Goal: Check status: Check status

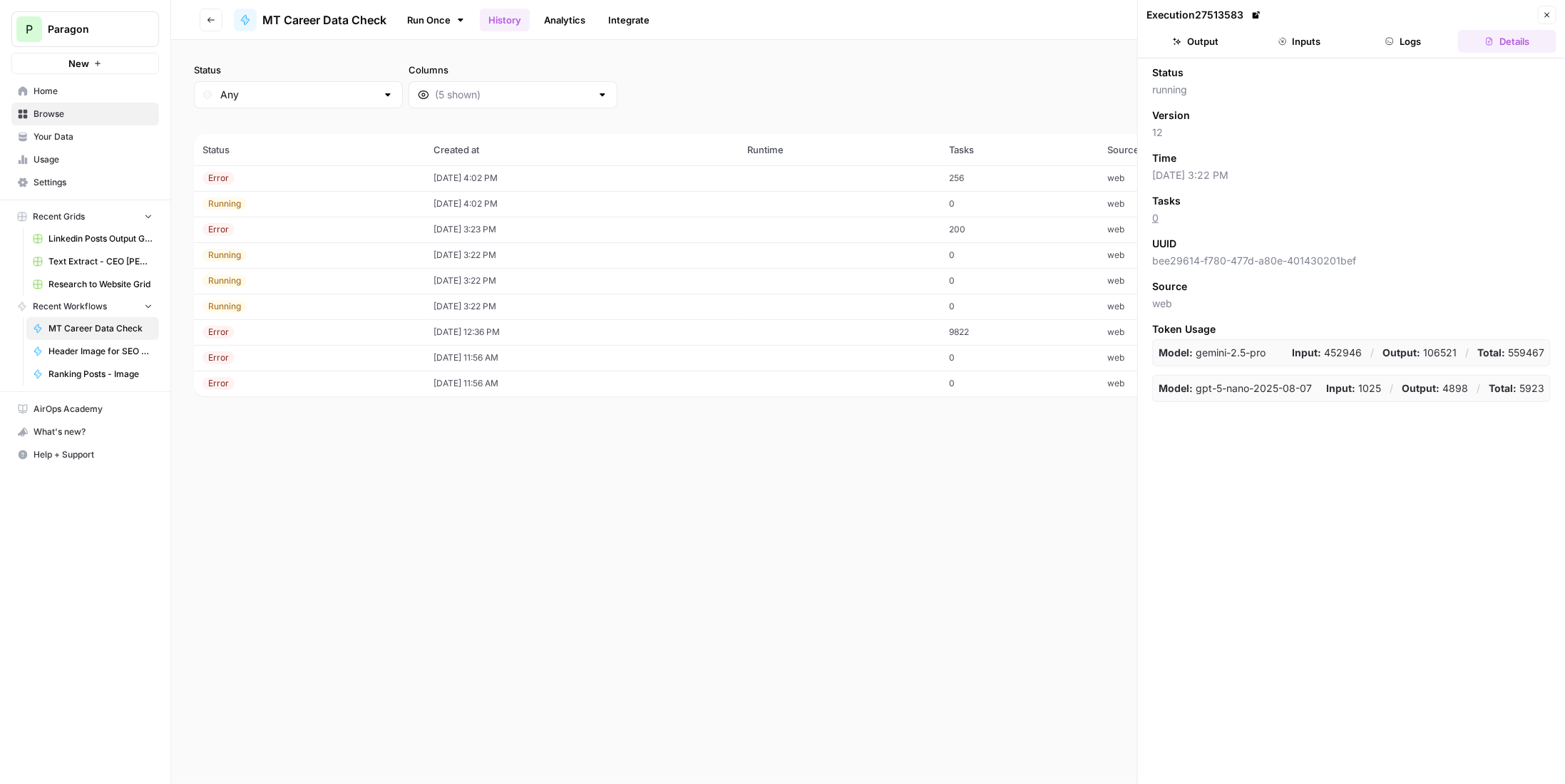
click at [1549, 16] on icon "button" at bounding box center [1548, 15] width 5 height 5
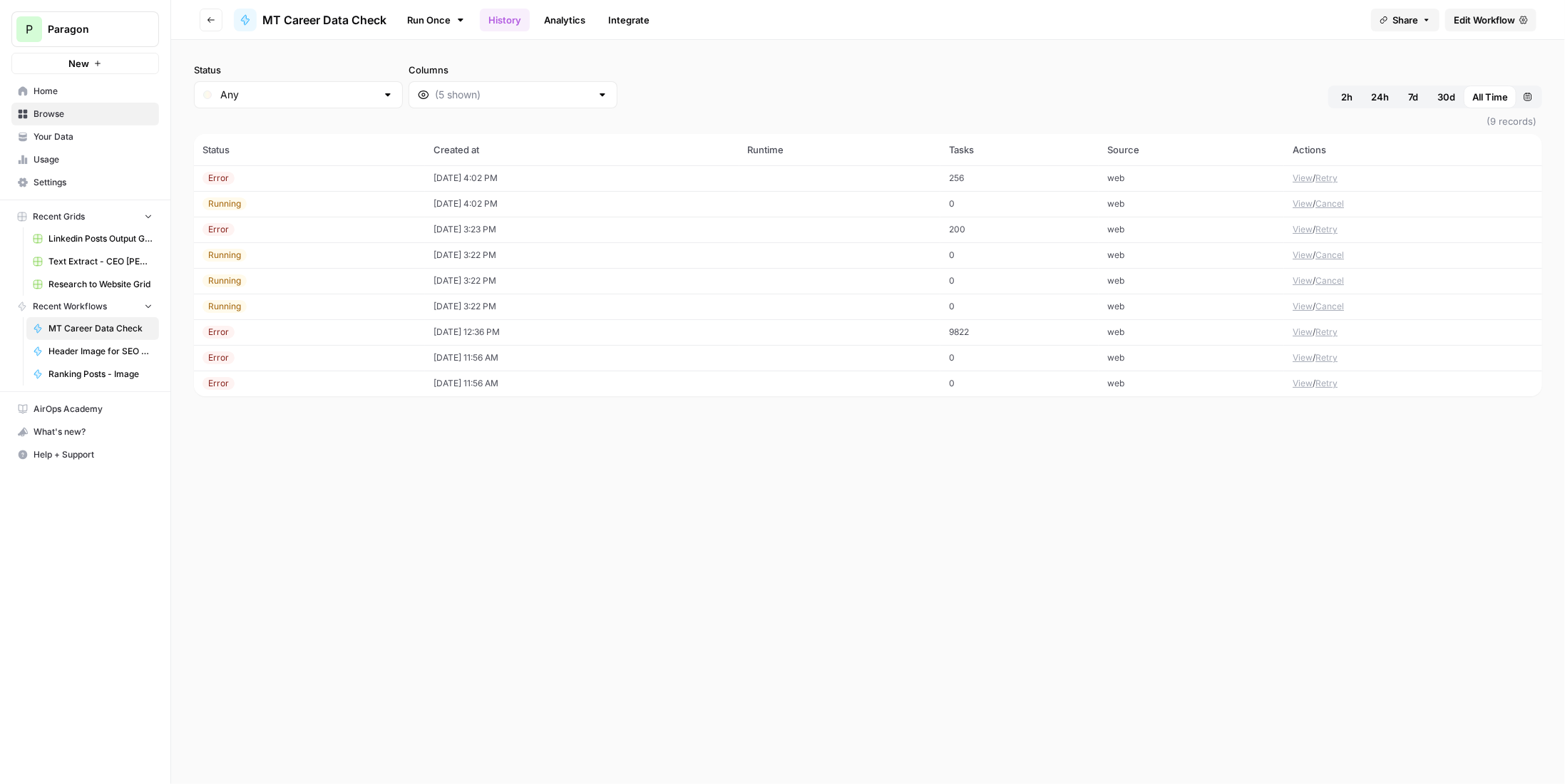
click at [1305, 309] on button "View" at bounding box center [1303, 307] width 20 height 13
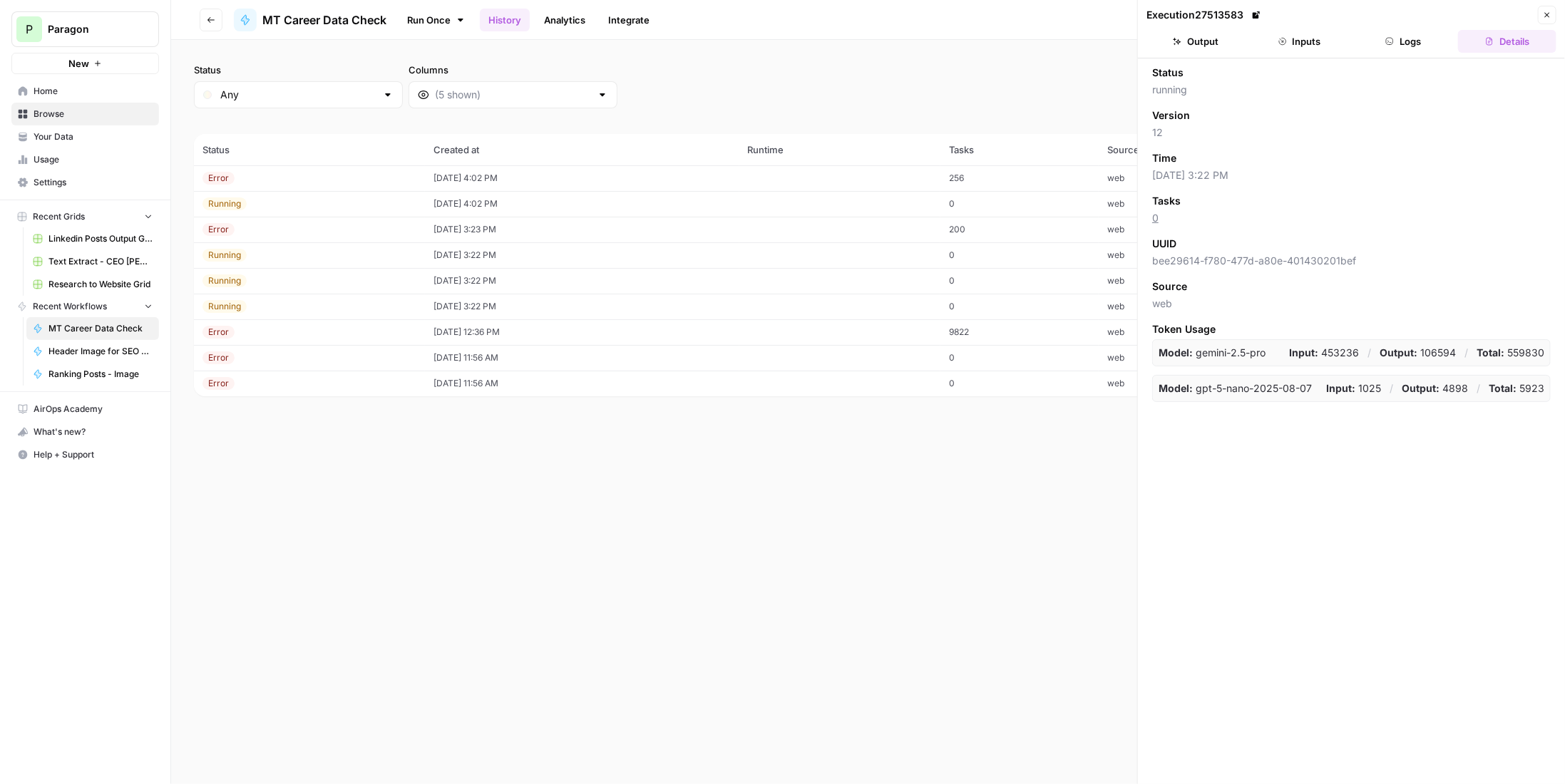
click at [1393, 49] on button "Logs" at bounding box center [1404, 42] width 98 height 23
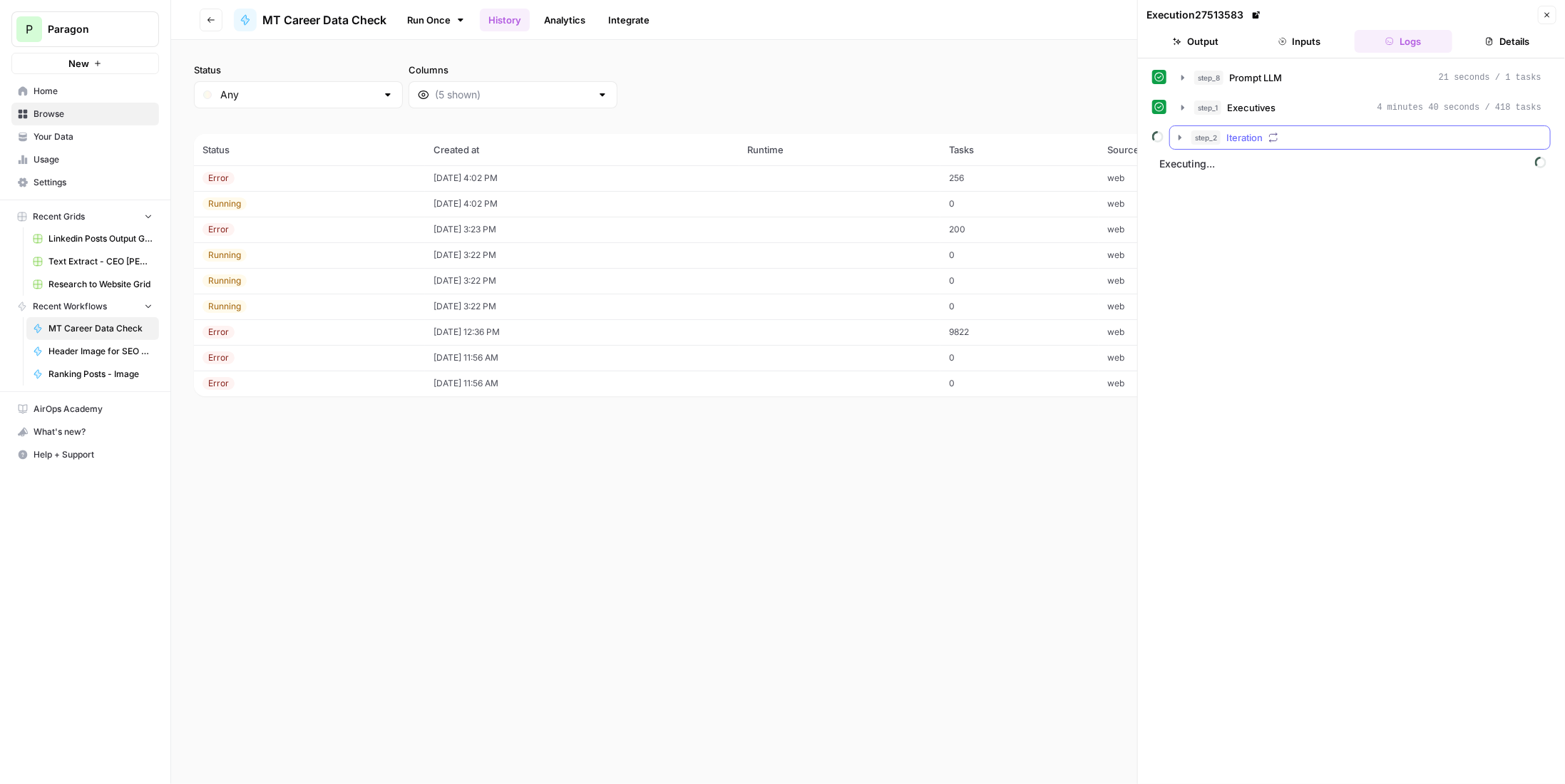
click at [1300, 133] on div "step_2 Iteration" at bounding box center [1367, 138] width 350 height 14
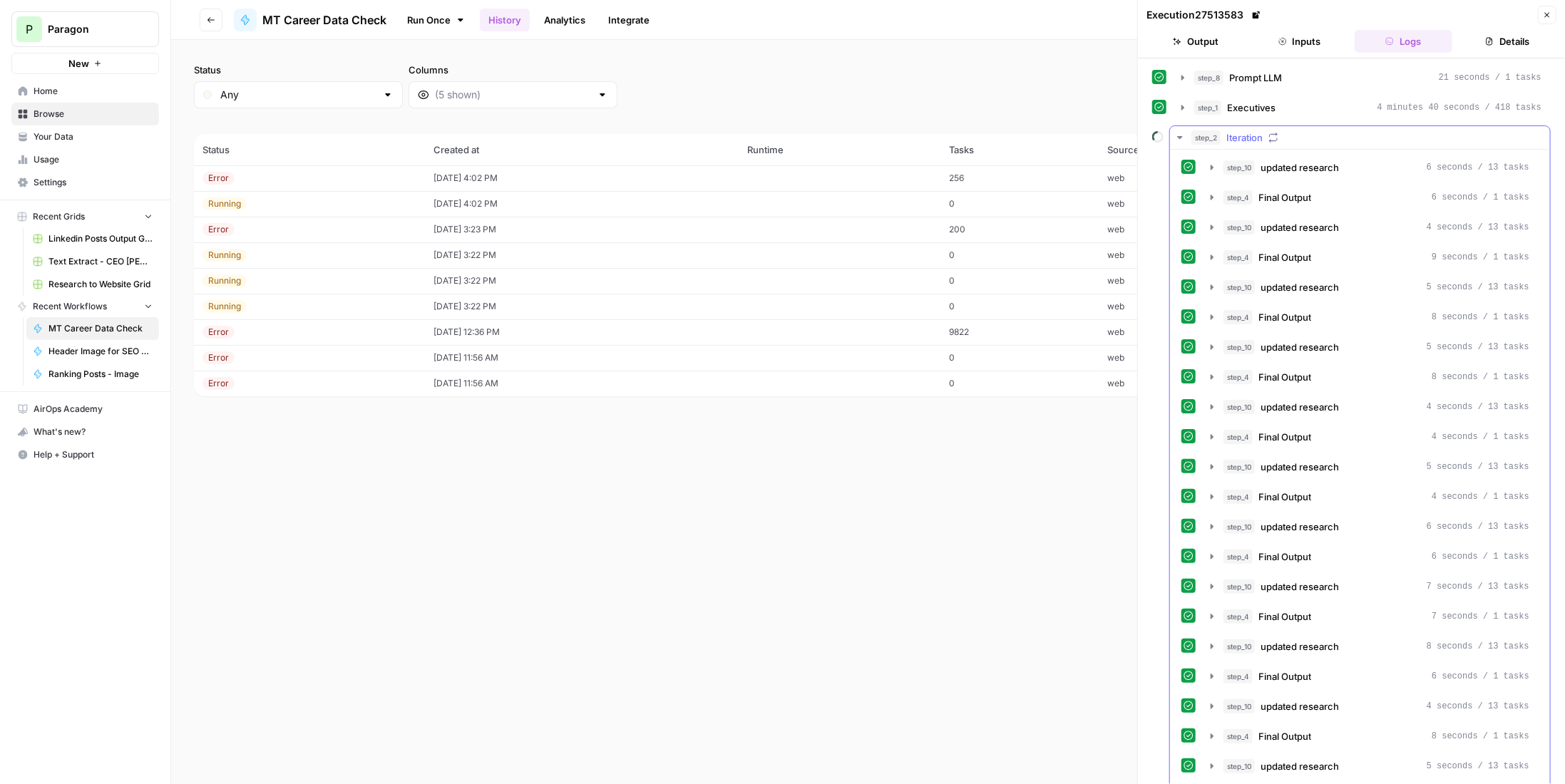
click at [1242, 141] on span "Iteration" at bounding box center [1245, 138] width 36 height 14
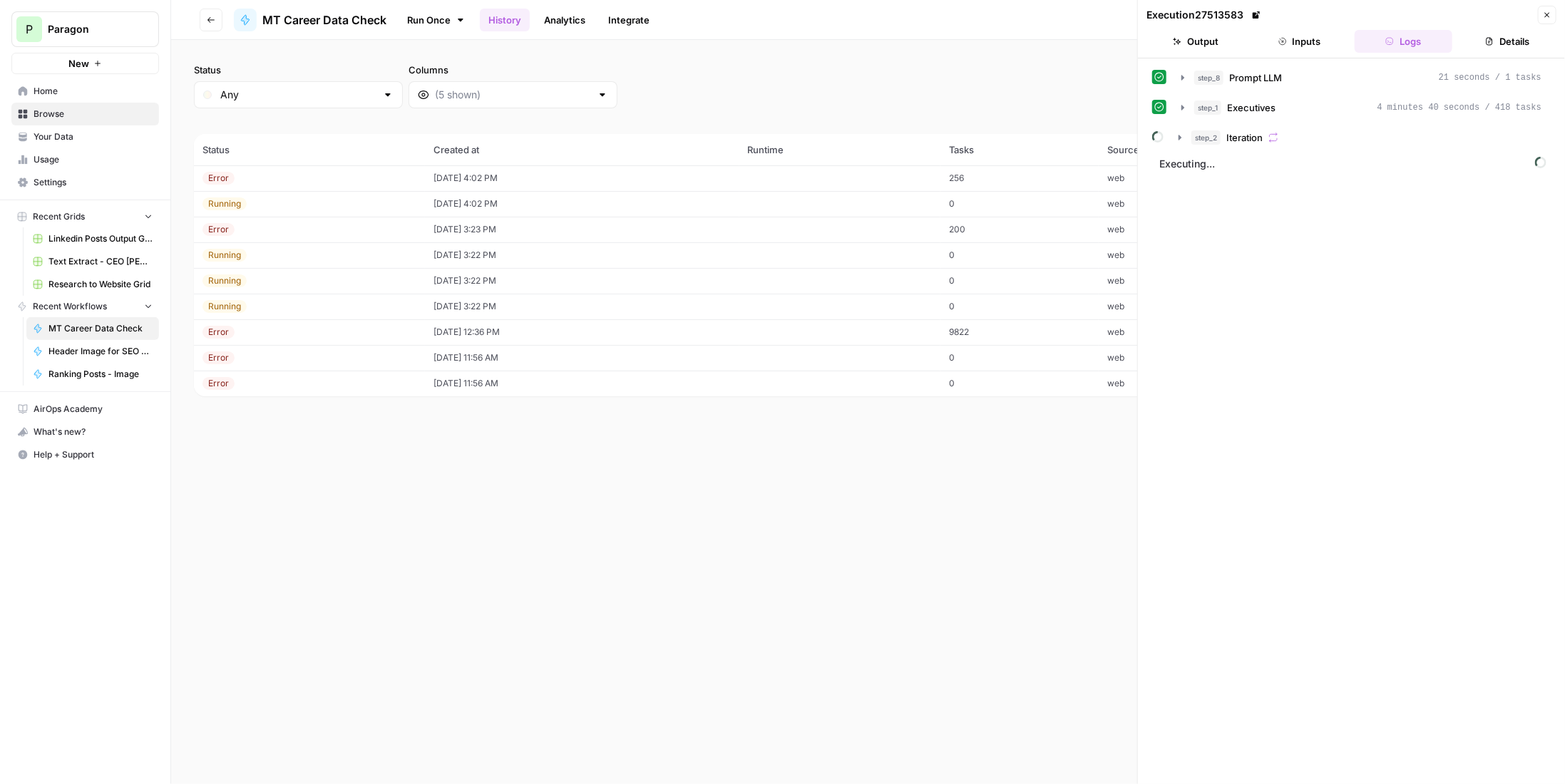
click at [1551, 15] on span "Close" at bounding box center [1551, 15] width 1 height 1
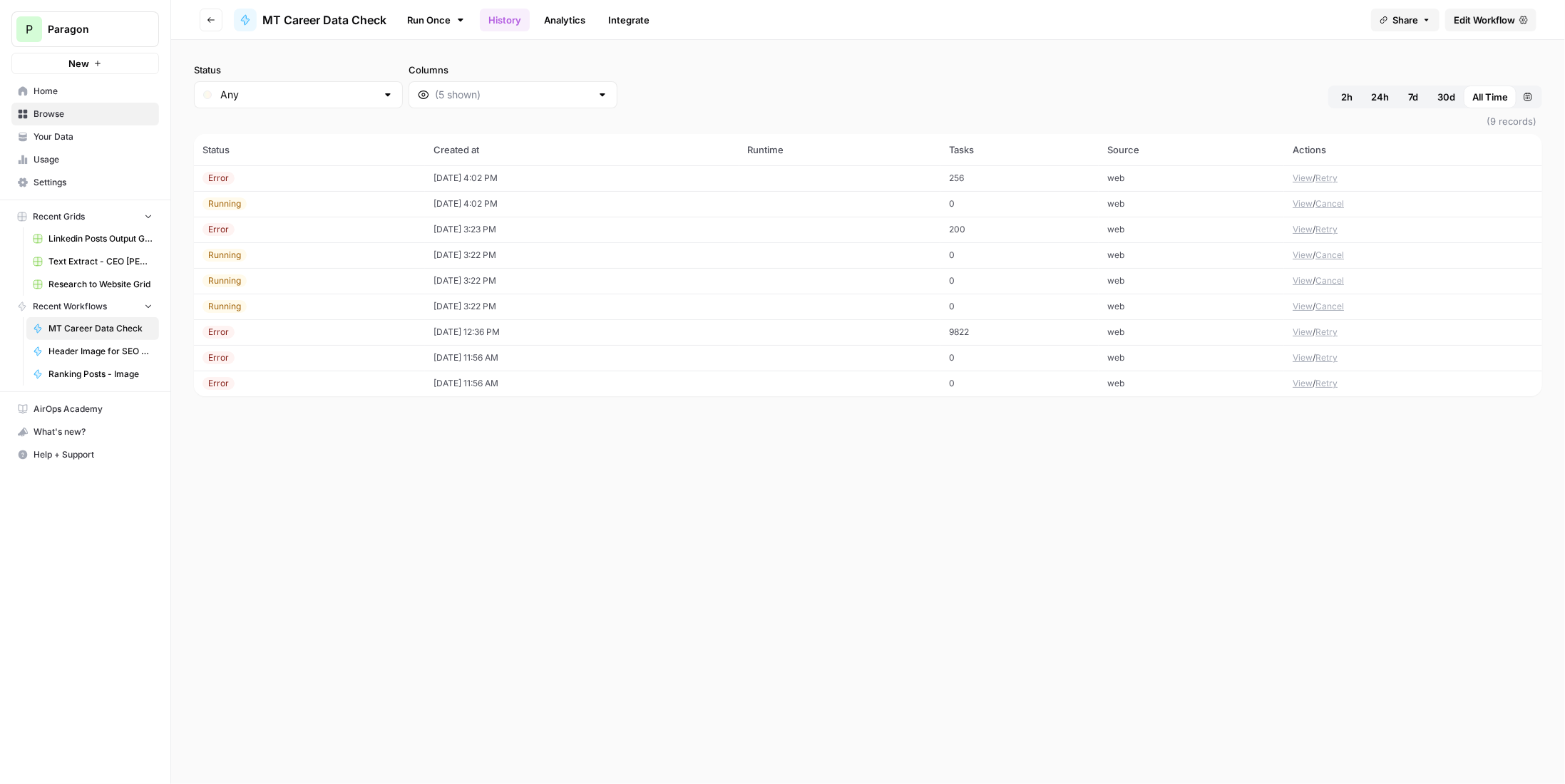
click at [1304, 310] on button "View" at bounding box center [1303, 307] width 20 height 13
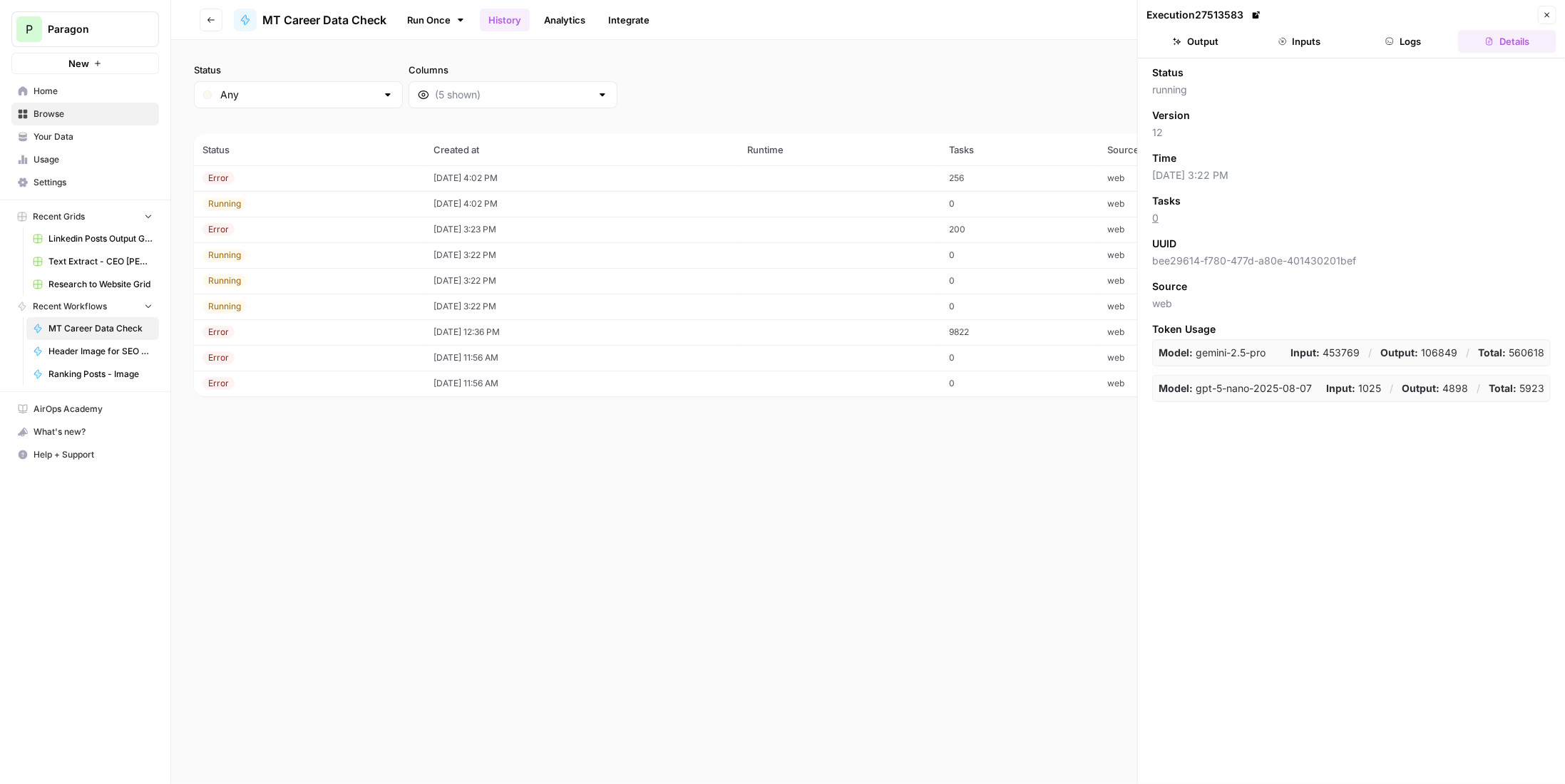
click at [1426, 48] on button "Logs" at bounding box center [1404, 42] width 98 height 23
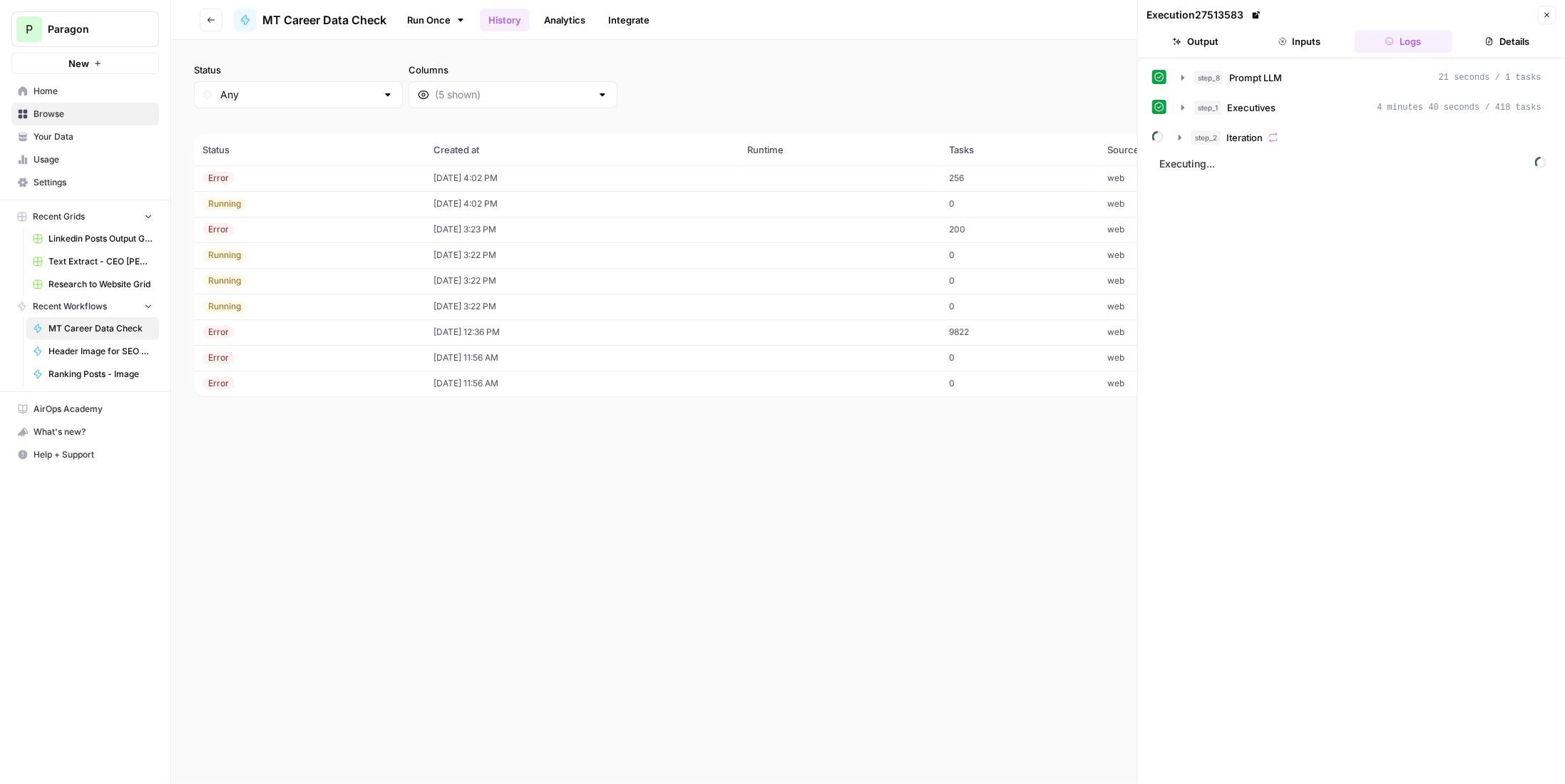
click at [1304, 41] on button "Inputs" at bounding box center [1300, 42] width 98 height 23
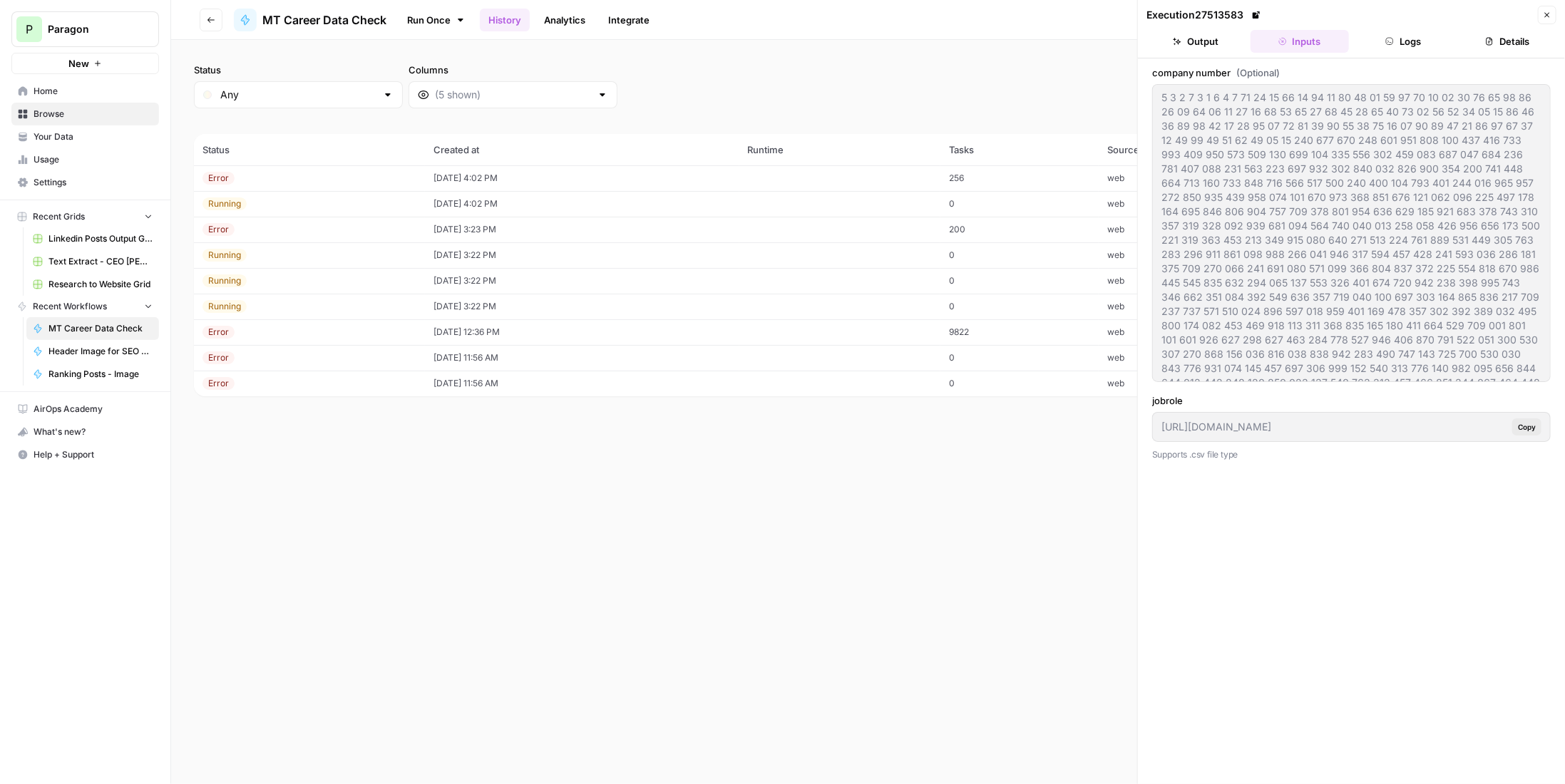
click at [1208, 37] on button "Output" at bounding box center [1196, 42] width 98 height 23
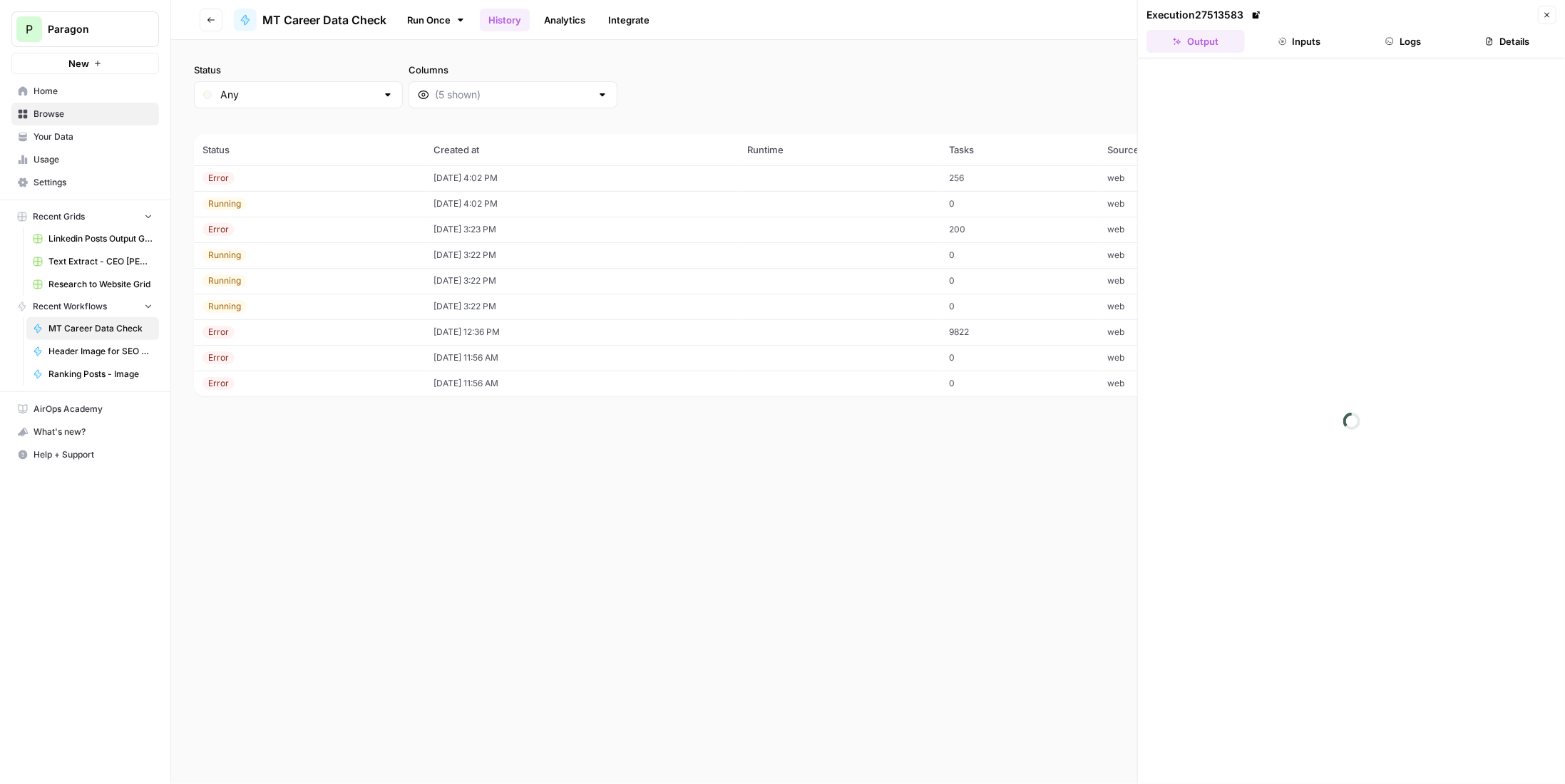
click at [1341, 46] on button "Inputs" at bounding box center [1300, 42] width 98 height 23
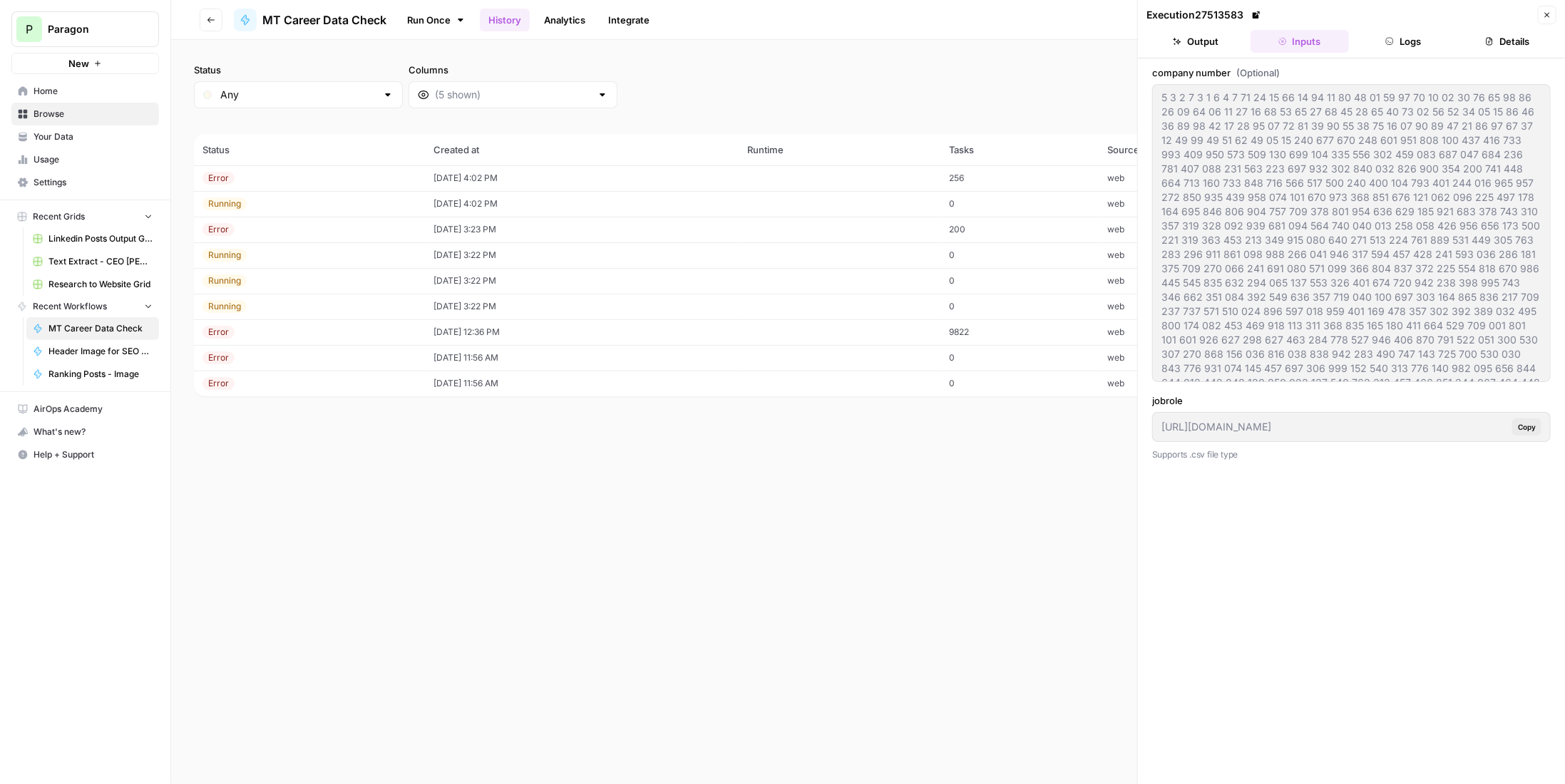
click at [1413, 45] on button "Logs" at bounding box center [1404, 42] width 98 height 23
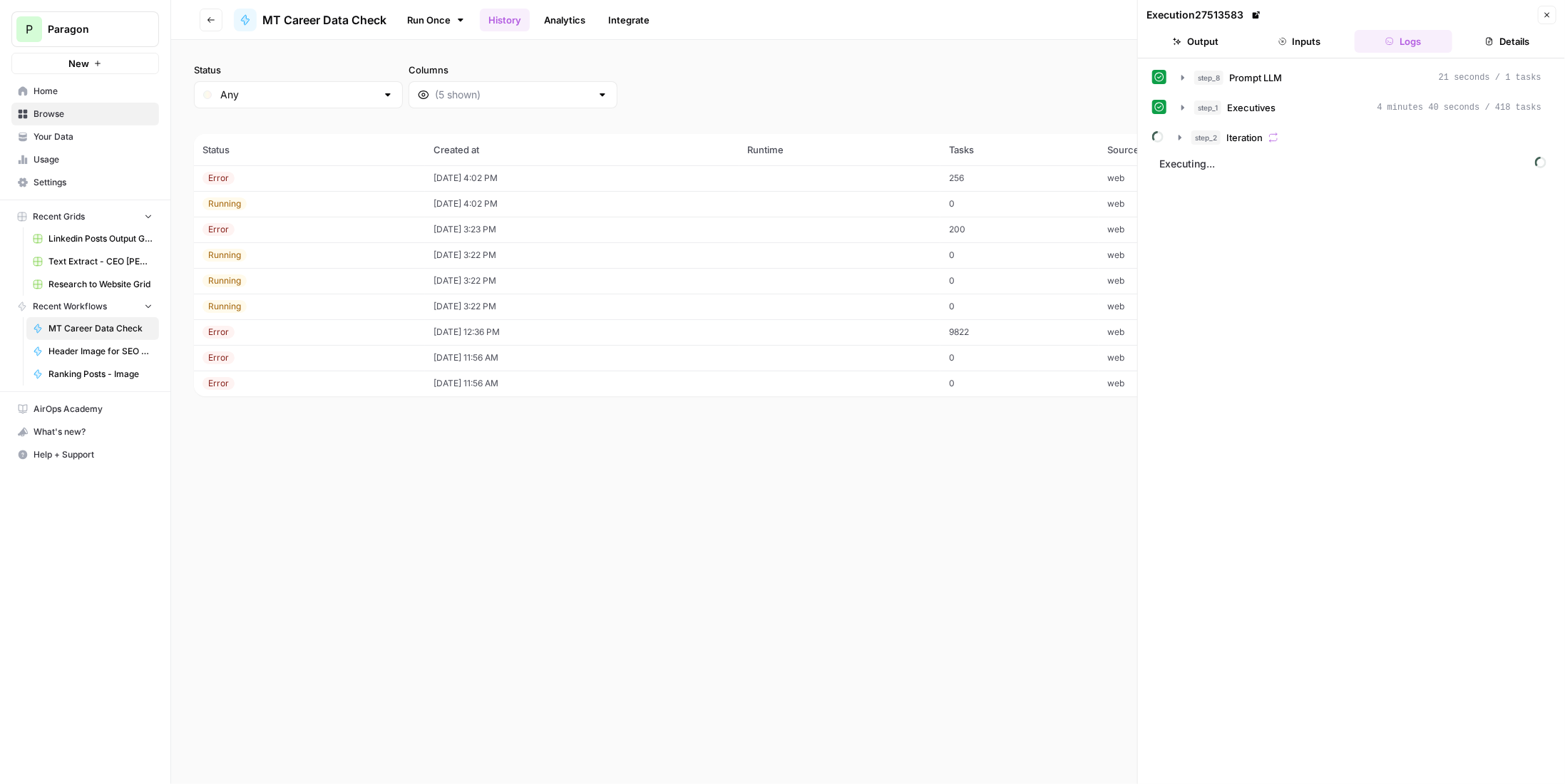
click at [1491, 41] on icon "button" at bounding box center [1490, 41] width 9 height 9
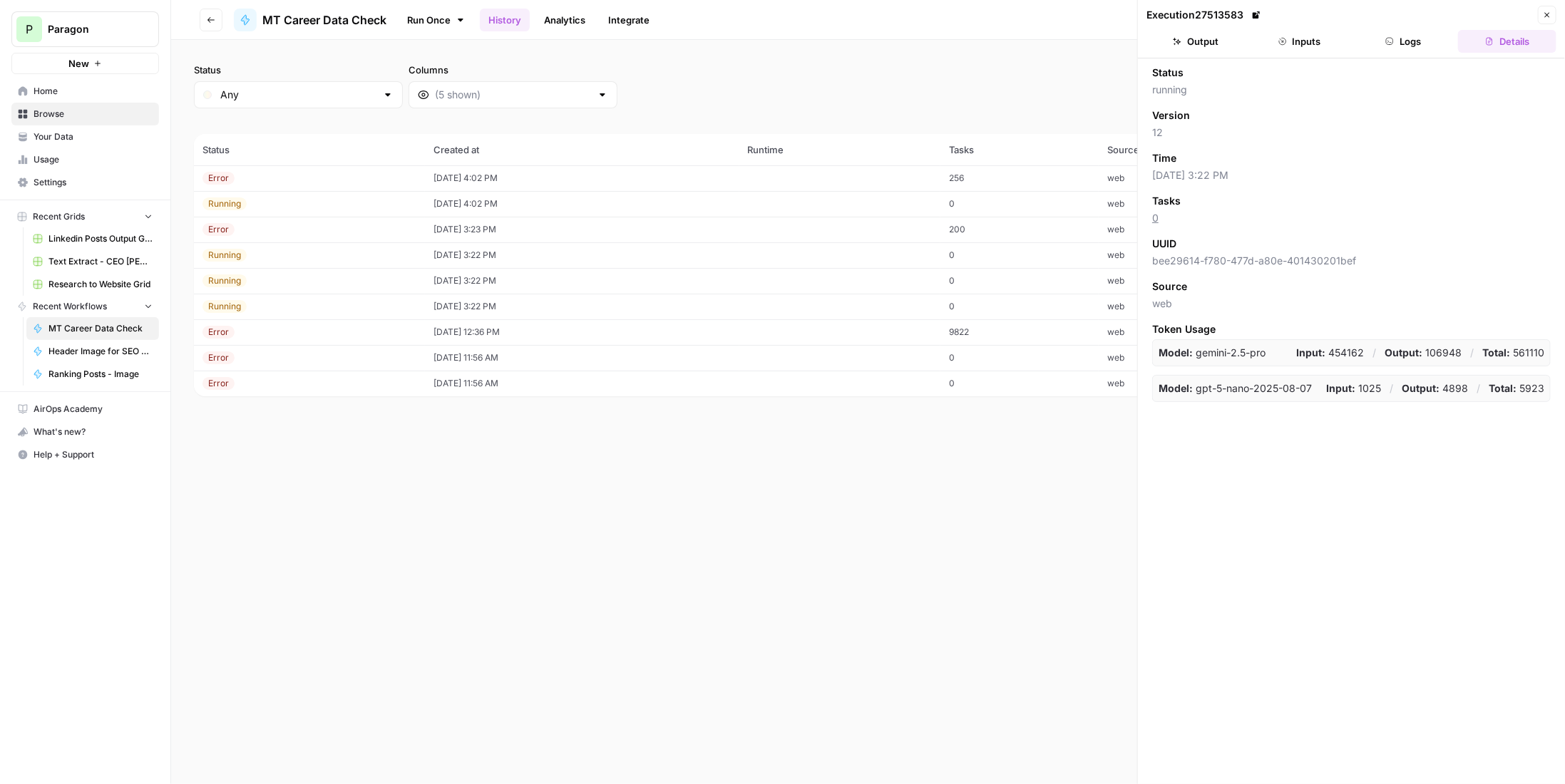
click at [1406, 32] on button "Logs" at bounding box center [1404, 42] width 98 height 23
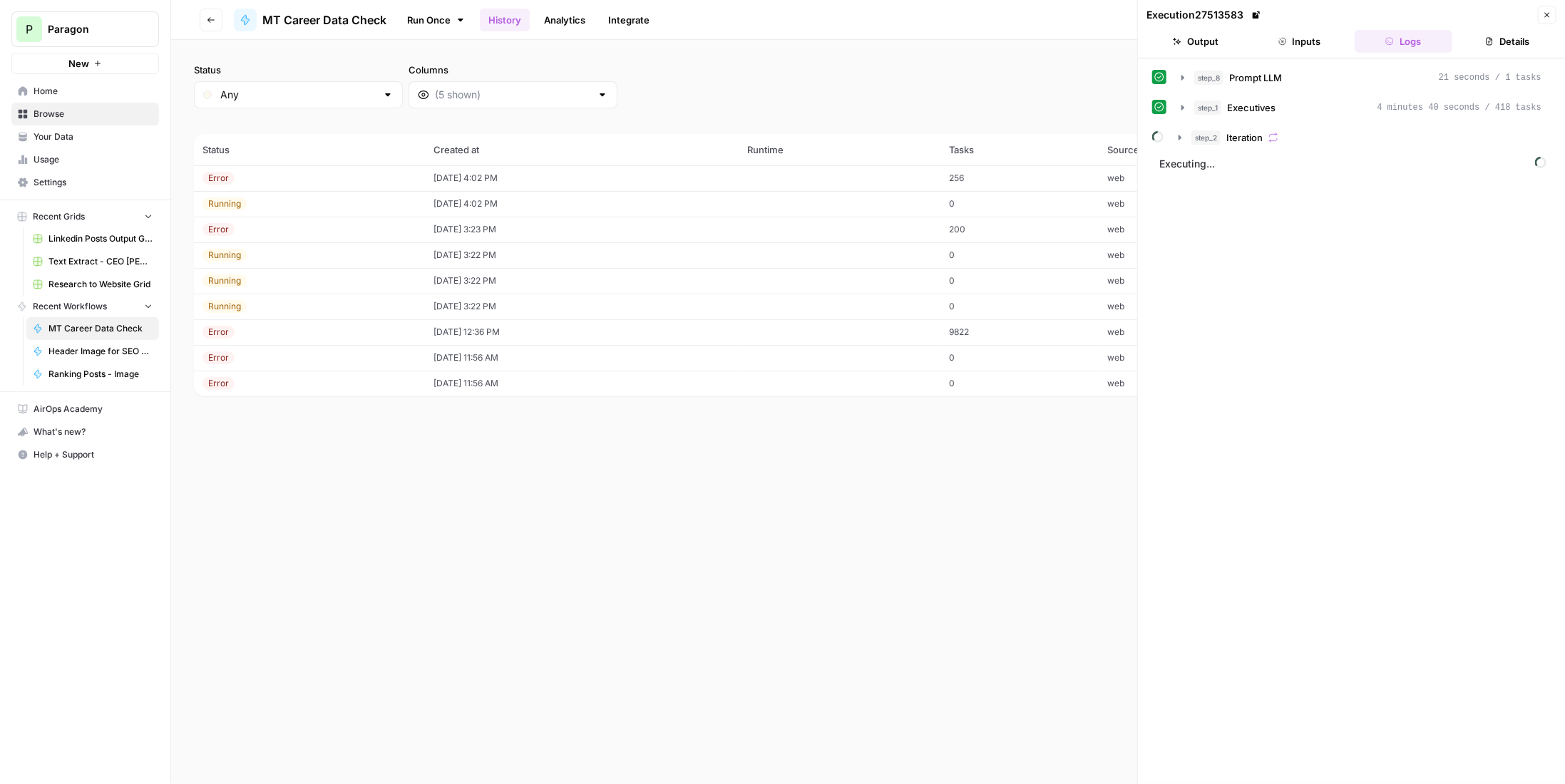
click at [1281, 135] on div "step_2 Iteration" at bounding box center [1367, 138] width 350 height 14
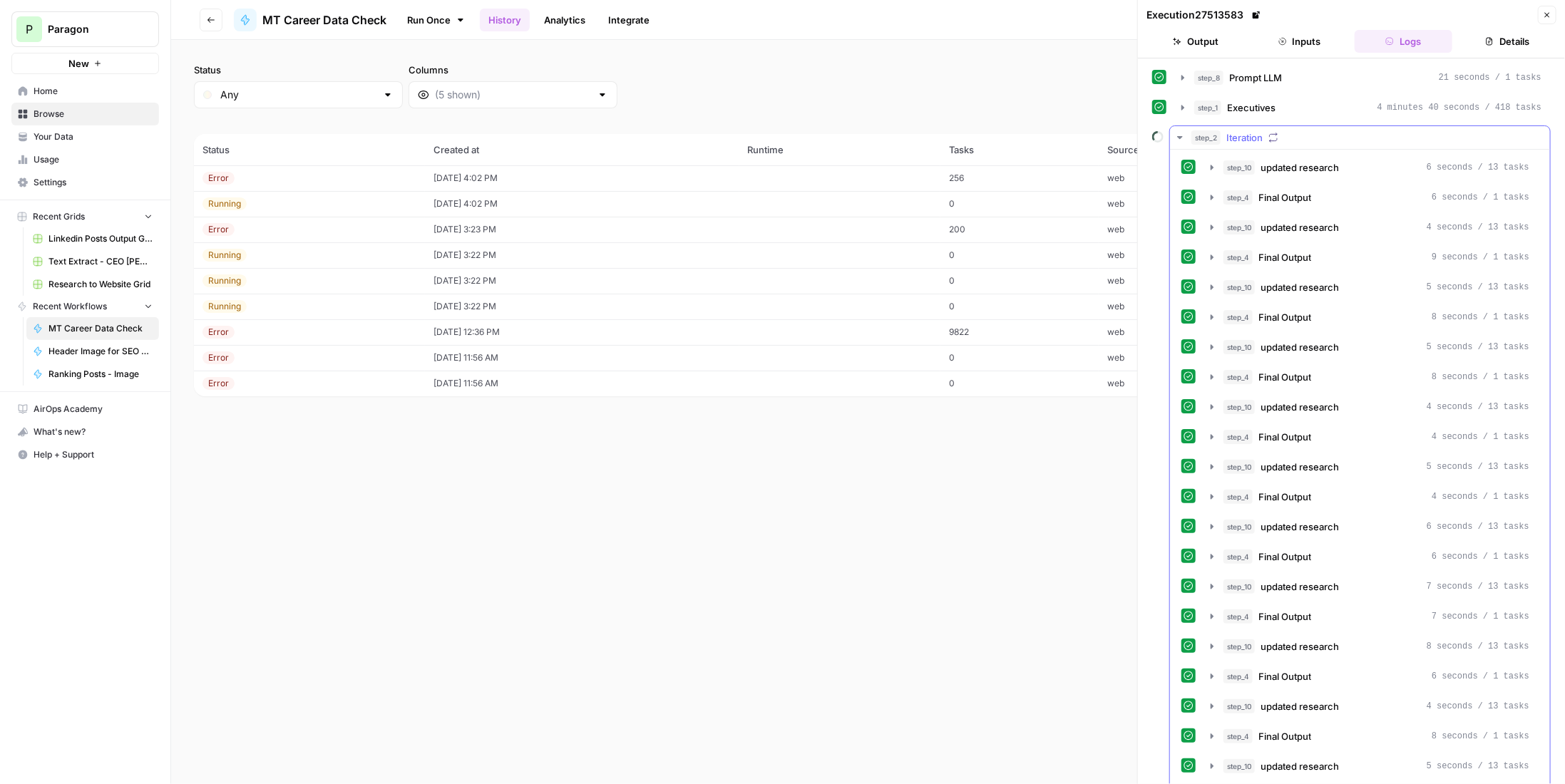
click at [1227, 139] on span "Iteration" at bounding box center [1245, 138] width 36 height 14
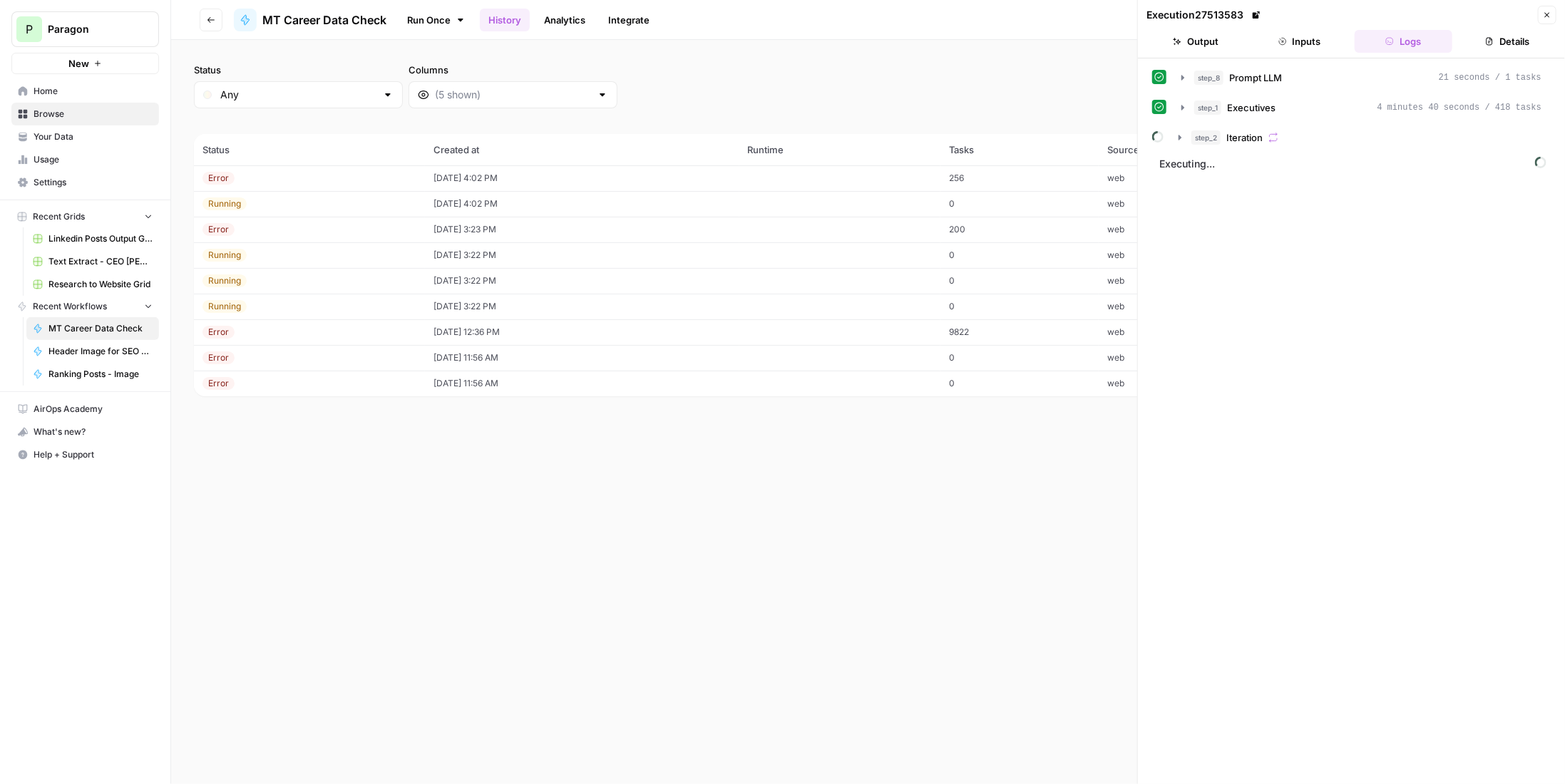
click at [1553, 12] on button "Close" at bounding box center [1548, 15] width 19 height 19
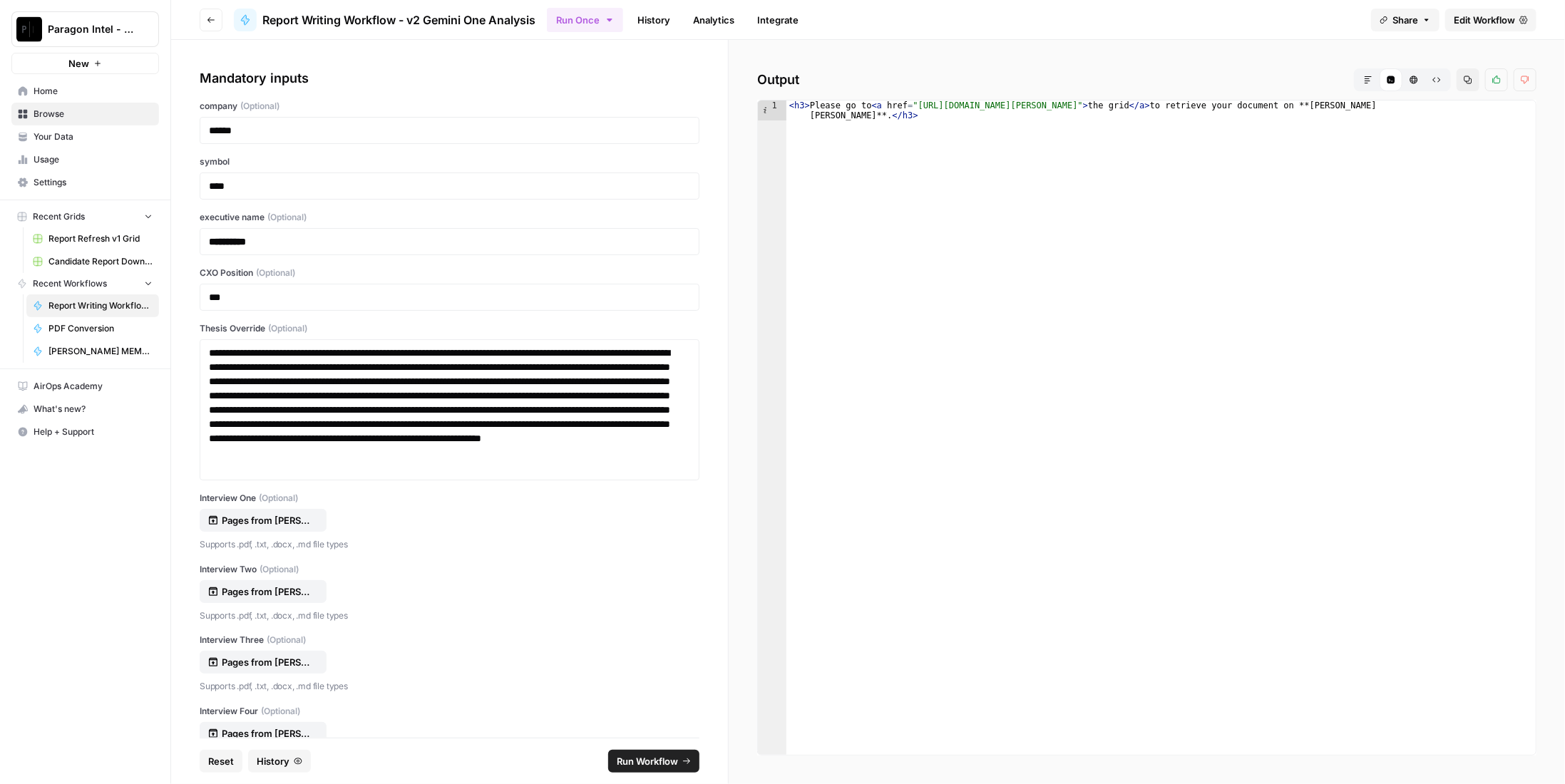
click at [1377, 83] on button "Markdown" at bounding box center [1369, 80] width 23 height 23
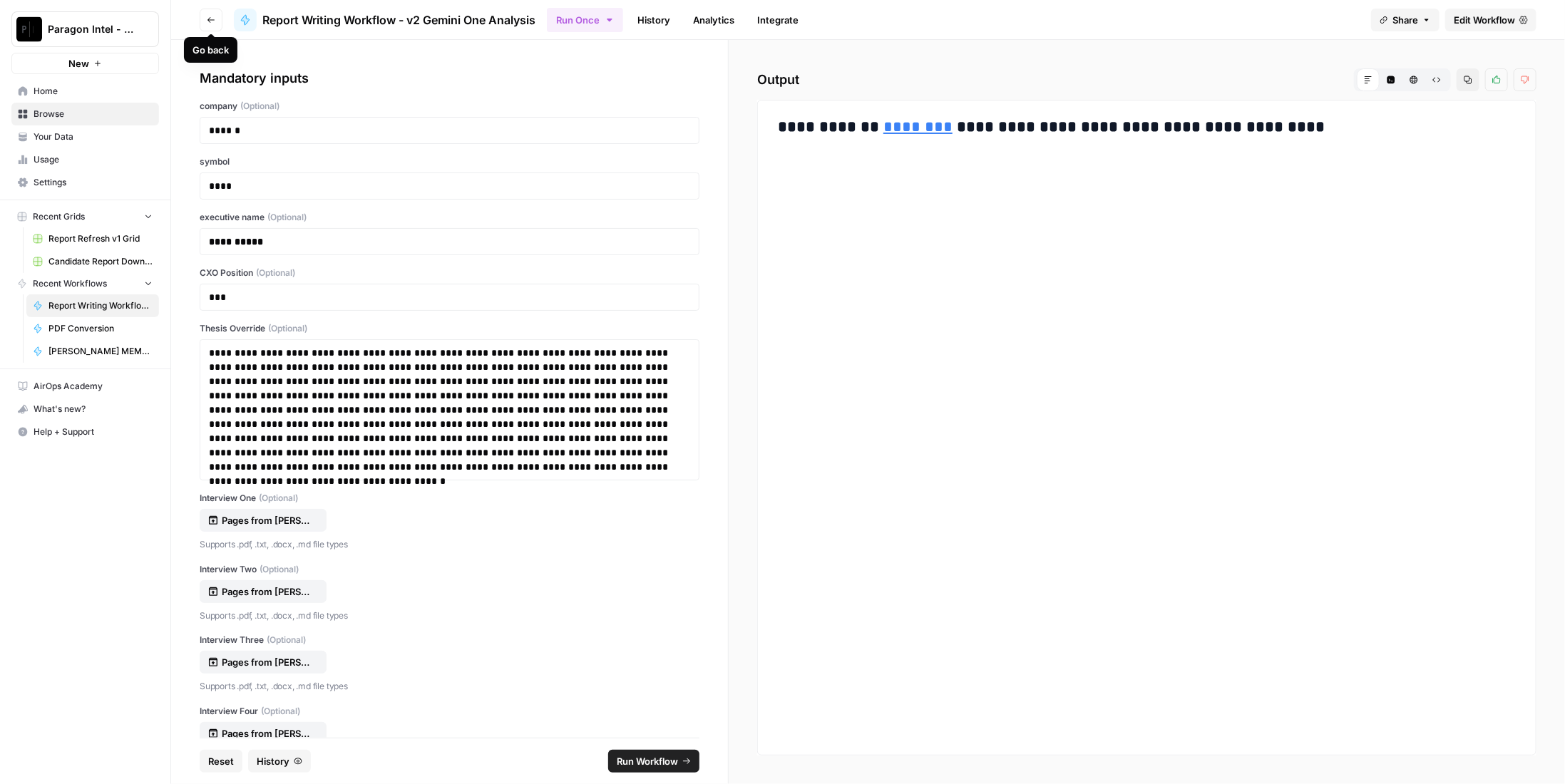
click at [217, 26] on button "Go back" at bounding box center [211, 20] width 23 height 23
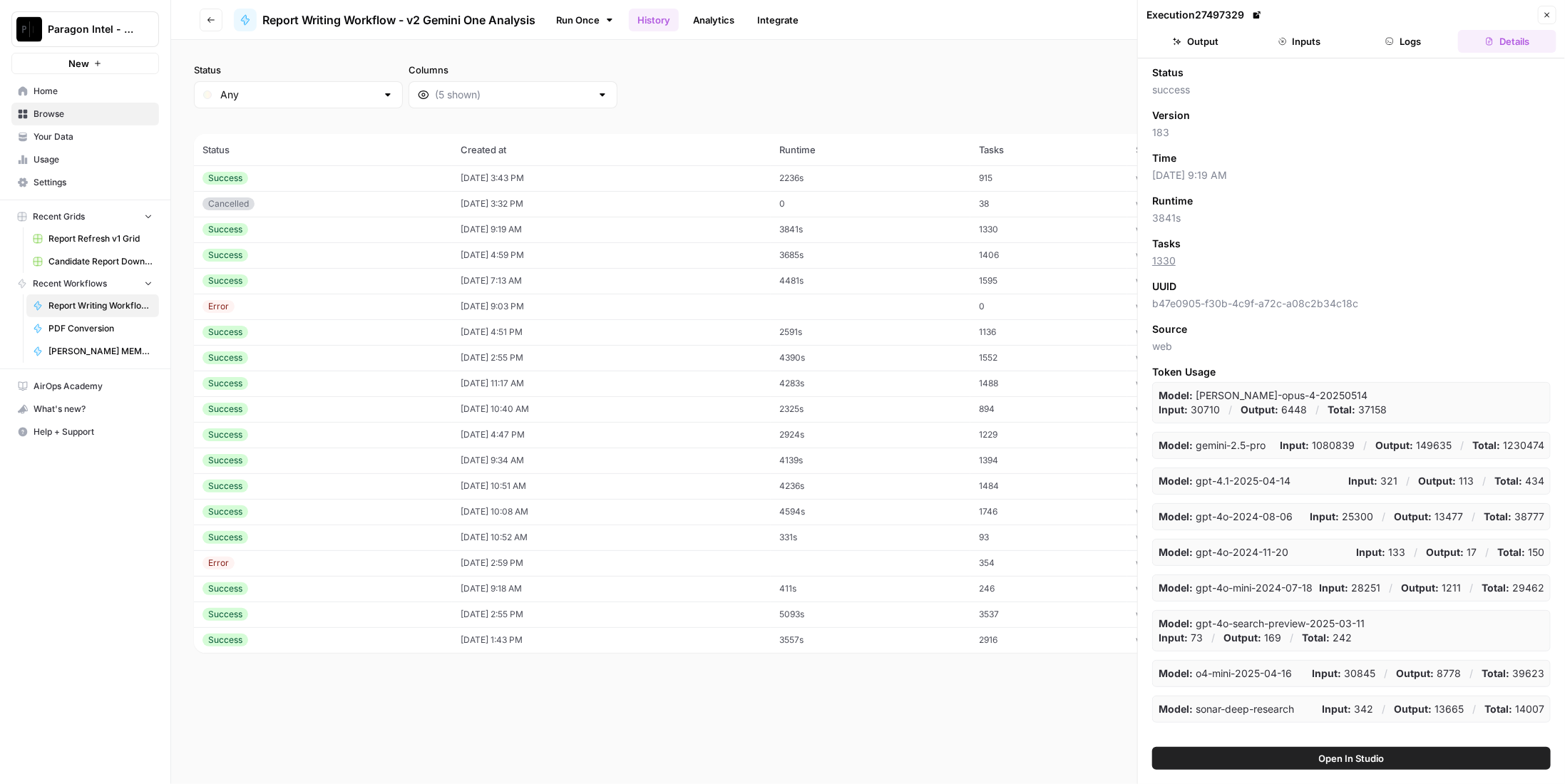
click at [504, 177] on td "08/12/25 at 3:43 PM" at bounding box center [612, 178] width 320 height 26
click at [1388, 40] on icon "button" at bounding box center [1390, 41] width 7 height 7
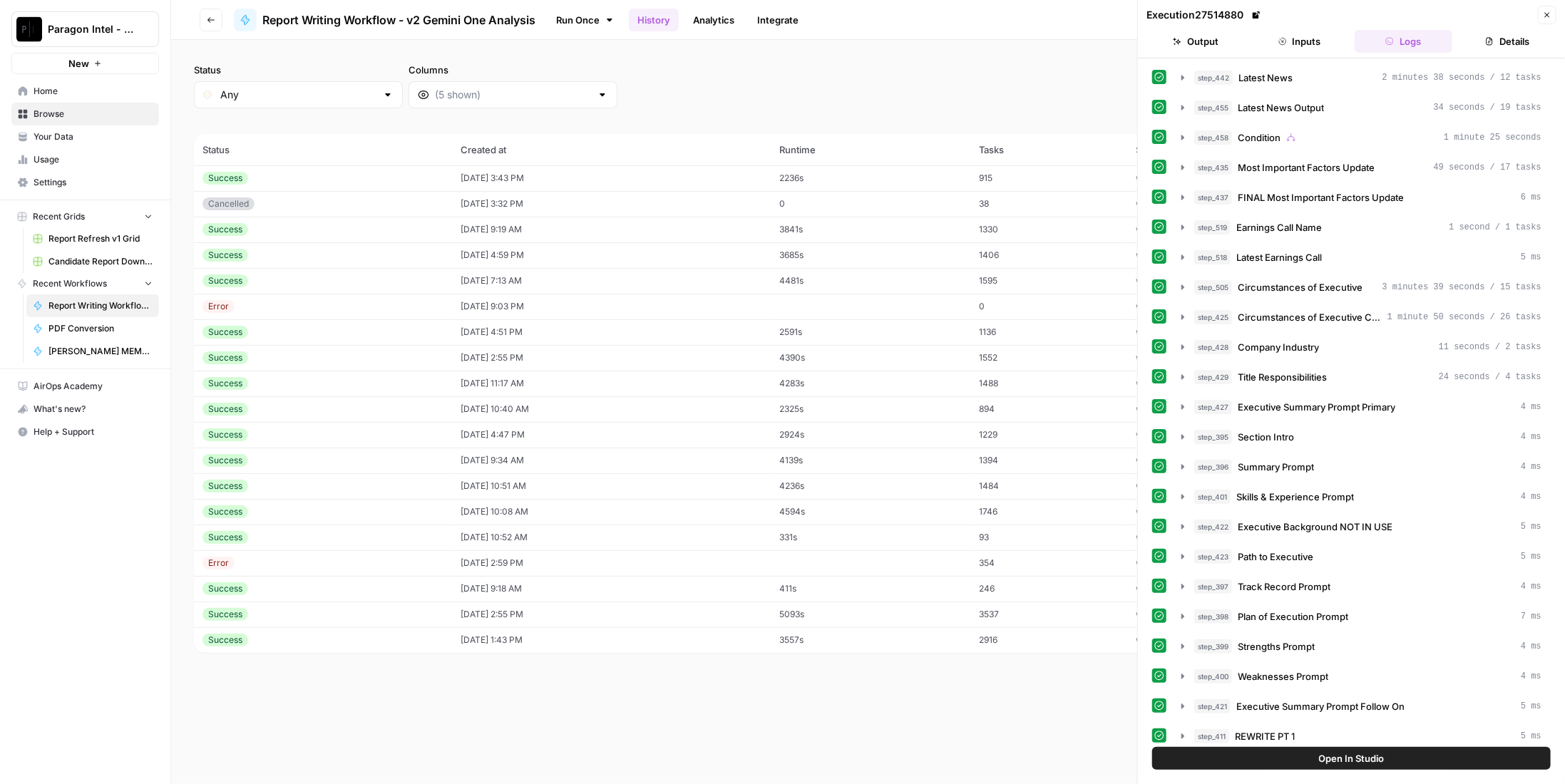
click at [1227, 44] on button "Output" at bounding box center [1196, 42] width 98 height 23
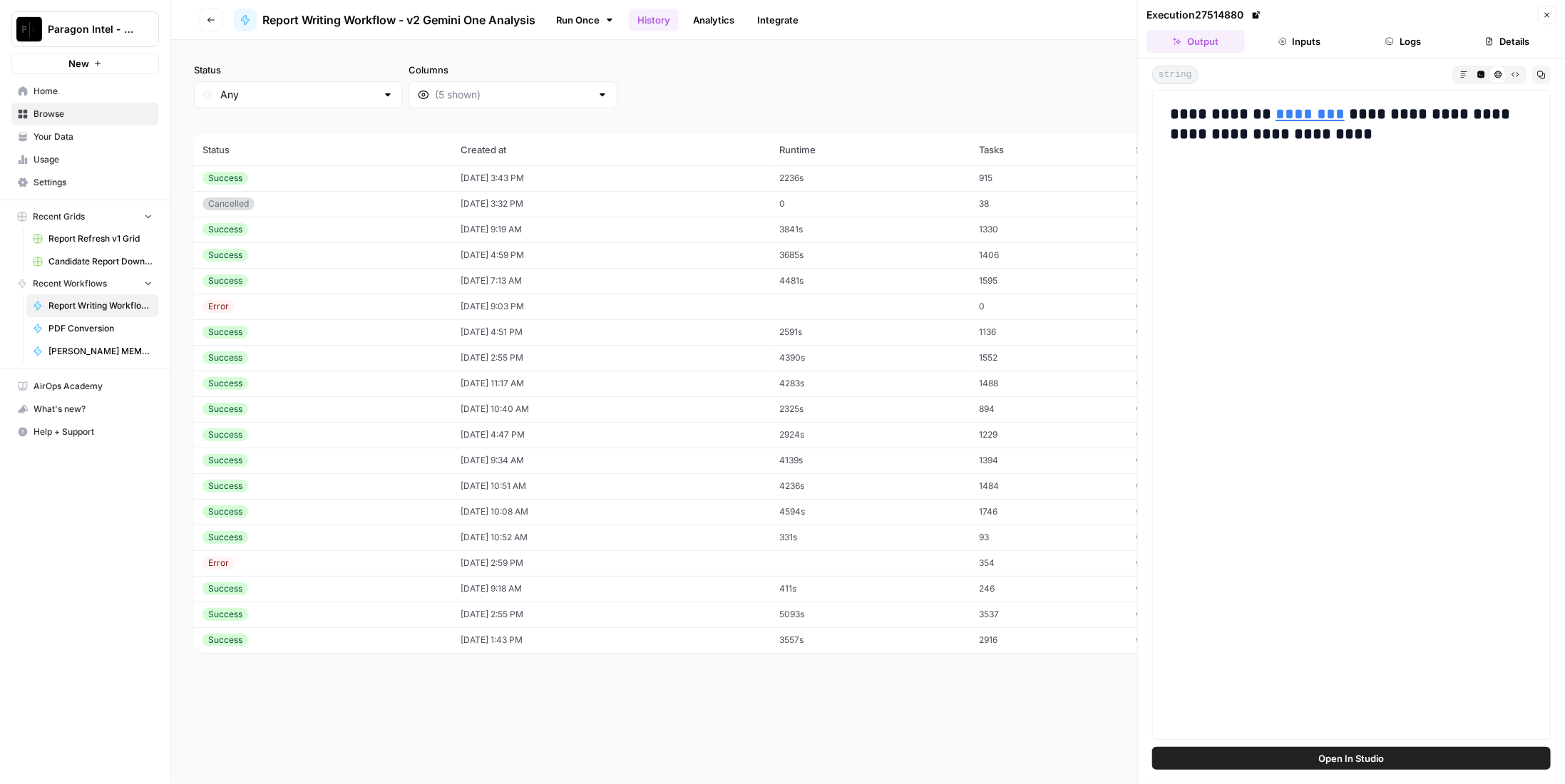
click at [1305, 111] on link "********" at bounding box center [1310, 114] width 69 height 16
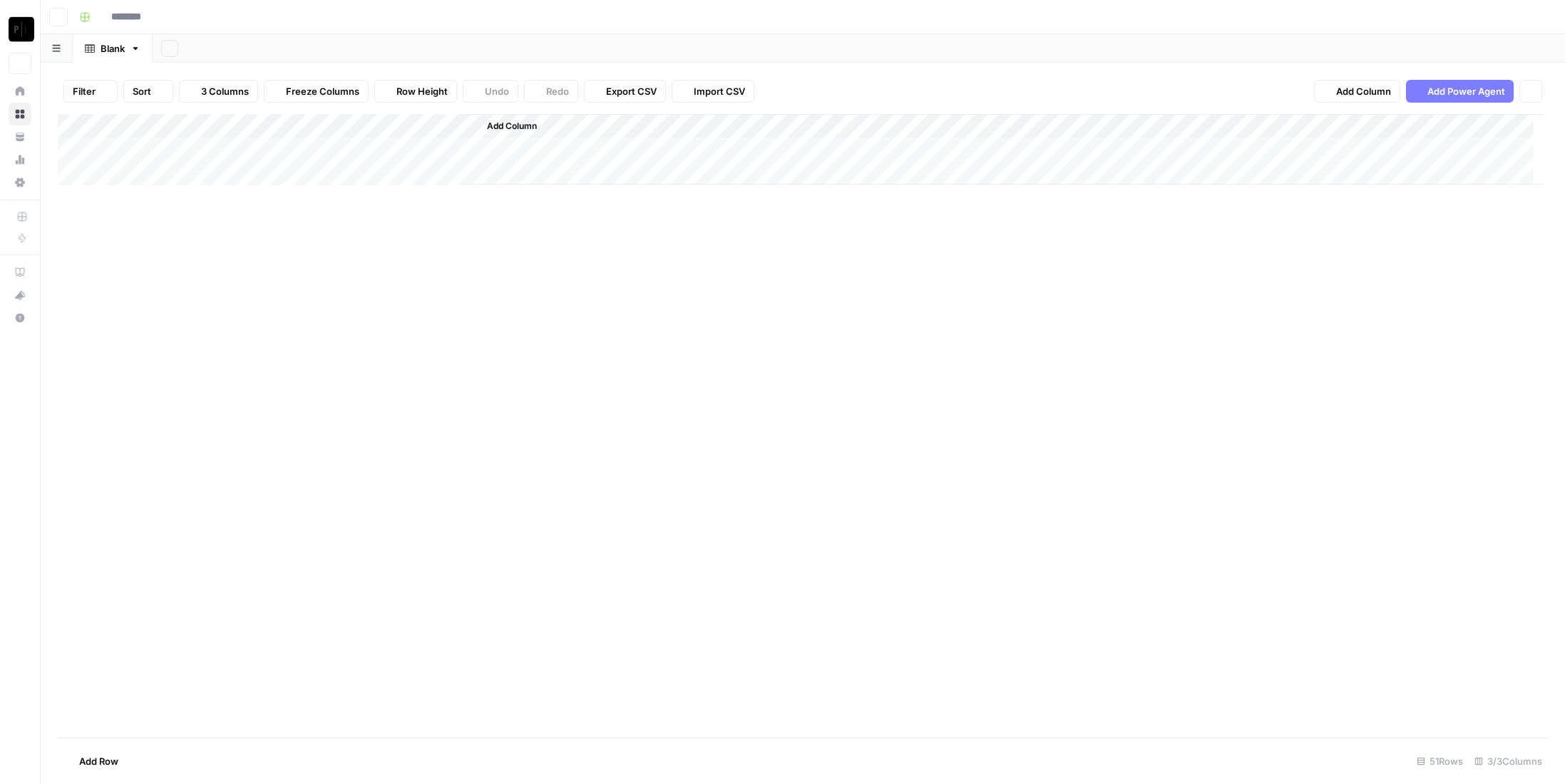
type input "**********"
click at [328, 700] on div "Add Column" at bounding box center [803, 426] width 1491 height 624
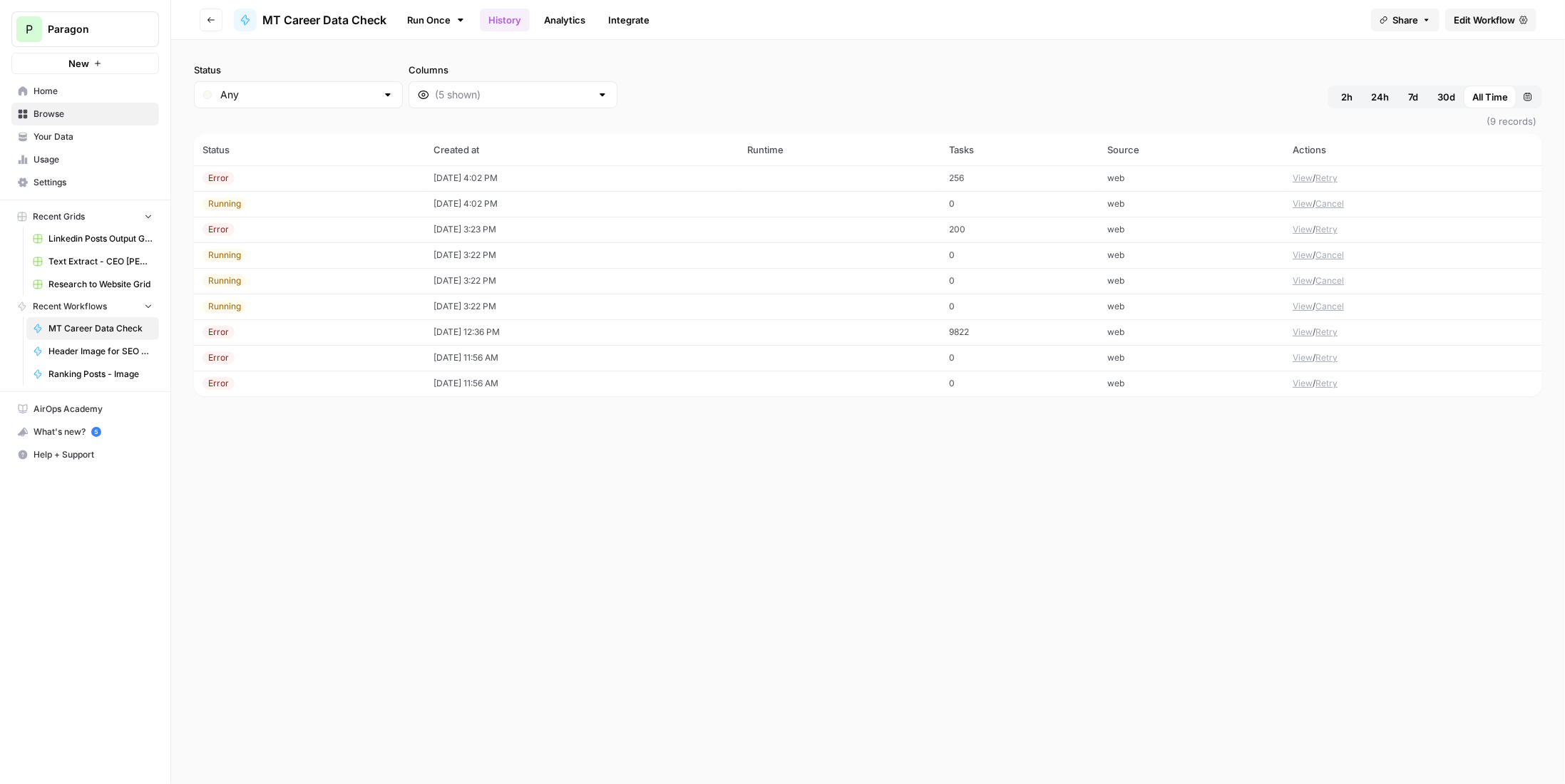
click at [428, 299] on td "[DATE] 3:22 PM" at bounding box center [582, 307] width 315 height 26
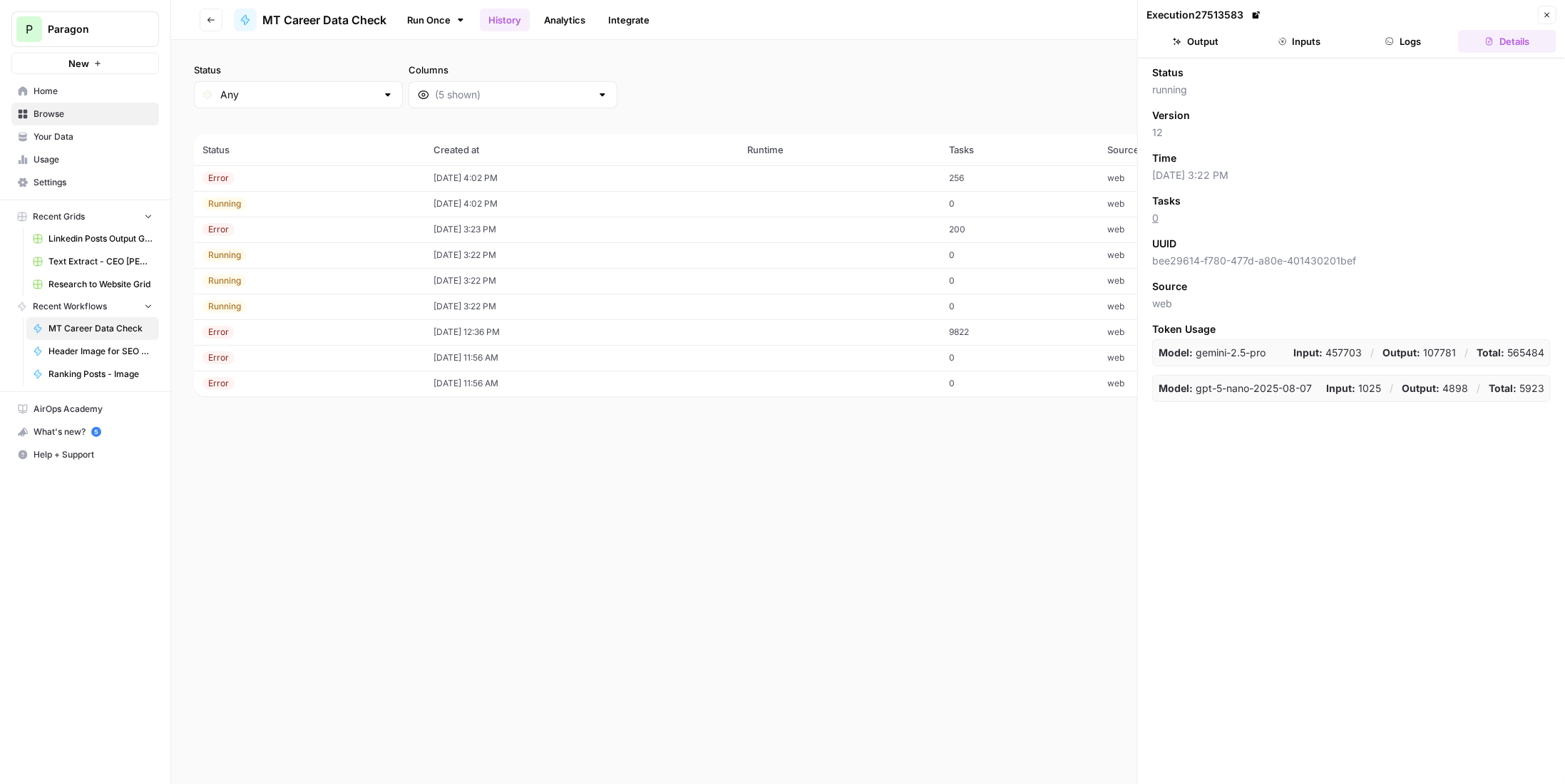
click at [1393, 38] on icon "button" at bounding box center [1390, 41] width 9 height 9
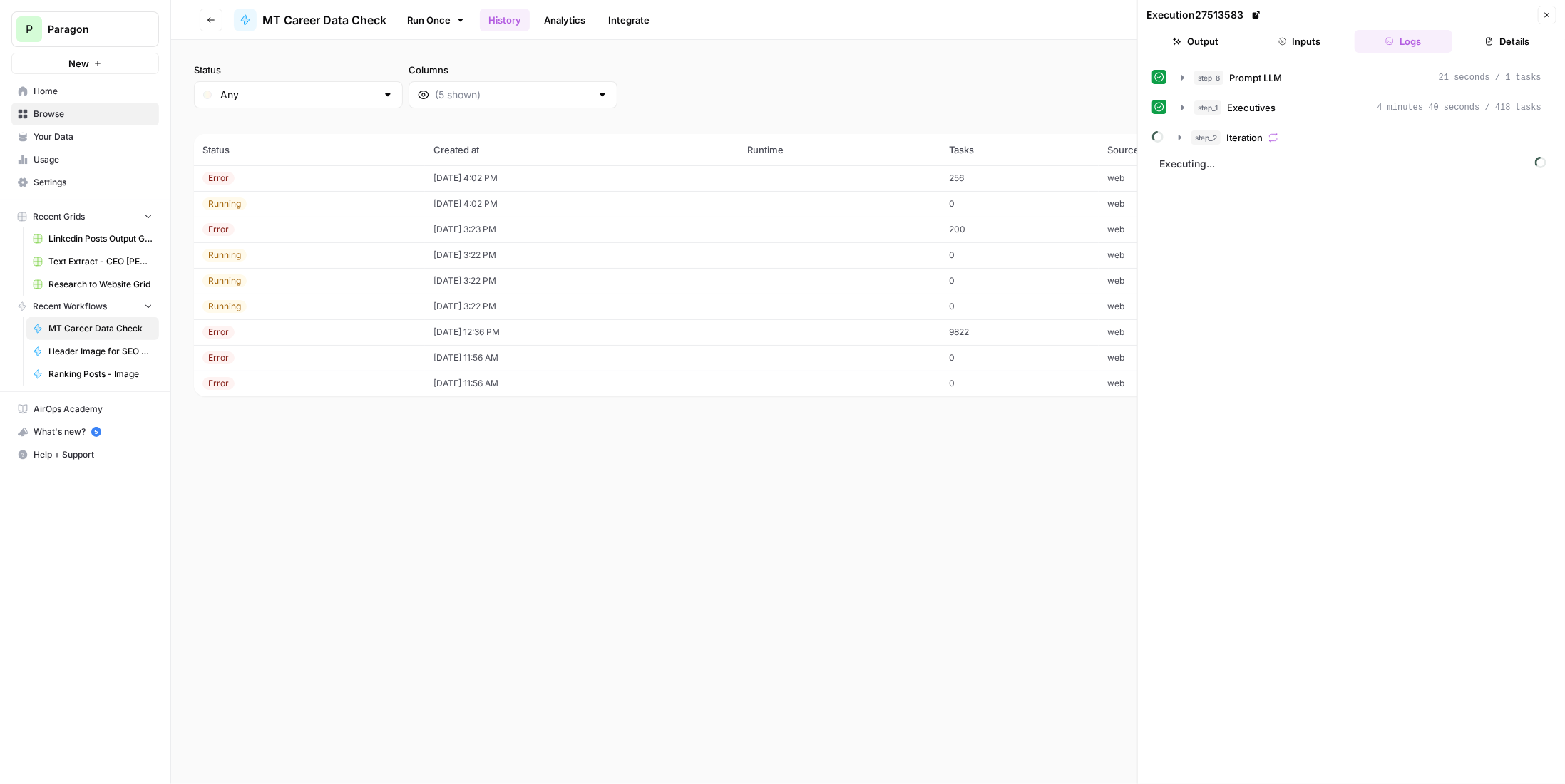
click at [1491, 36] on button "Details" at bounding box center [1507, 42] width 98 height 23
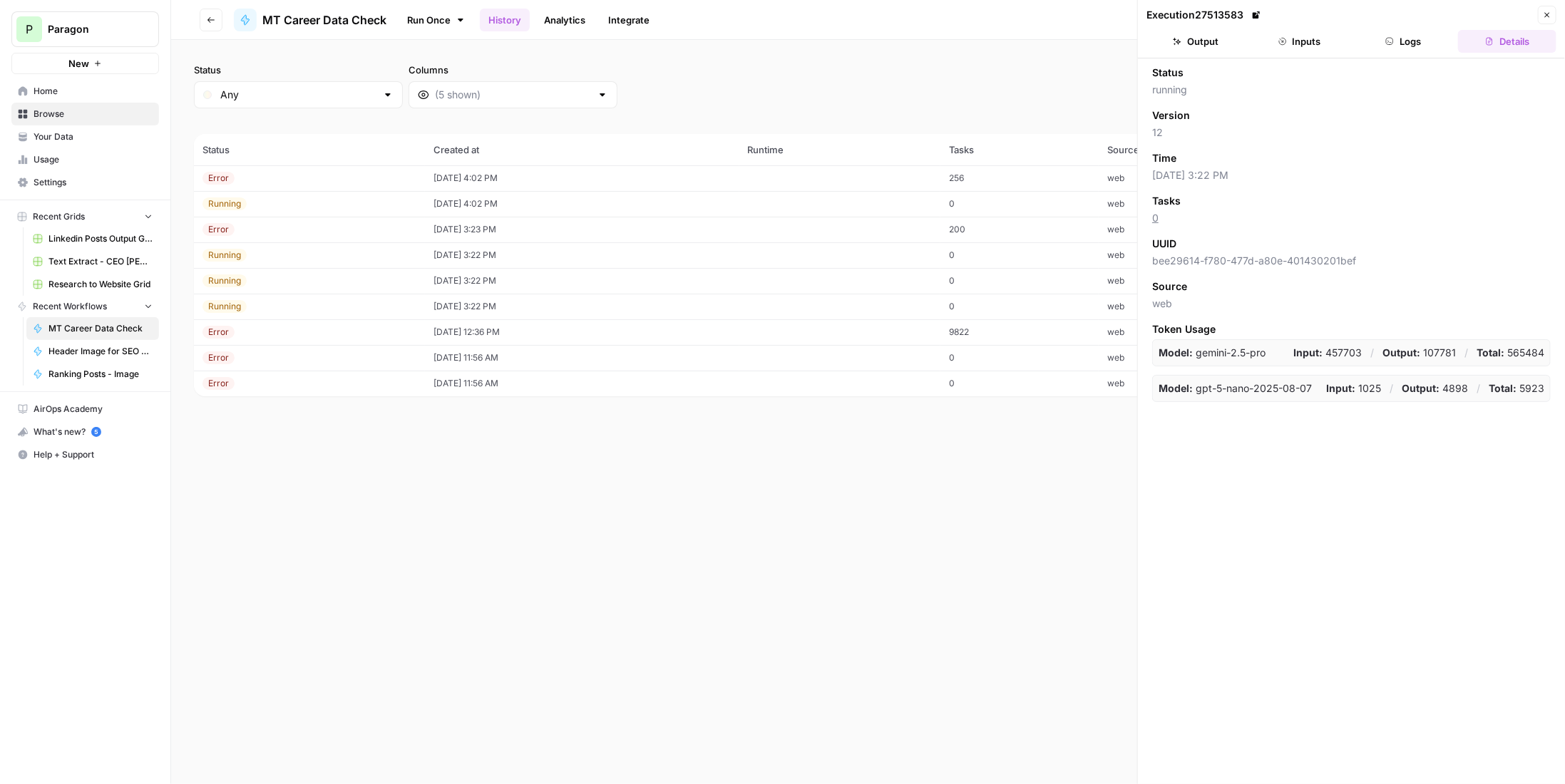
click at [1416, 41] on button "Logs" at bounding box center [1404, 42] width 98 height 23
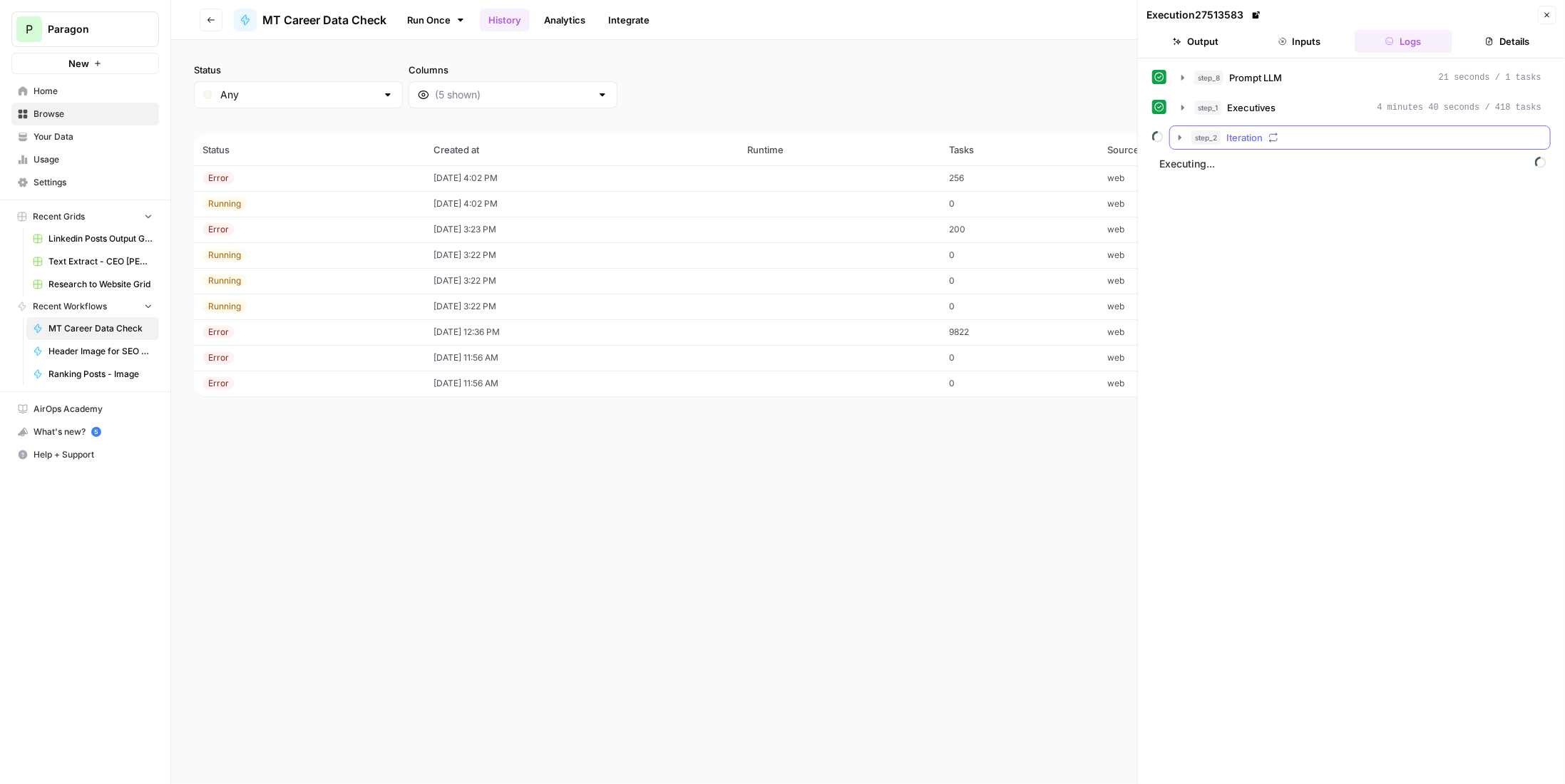
click at [1236, 132] on span "Iteration" at bounding box center [1245, 138] width 36 height 14
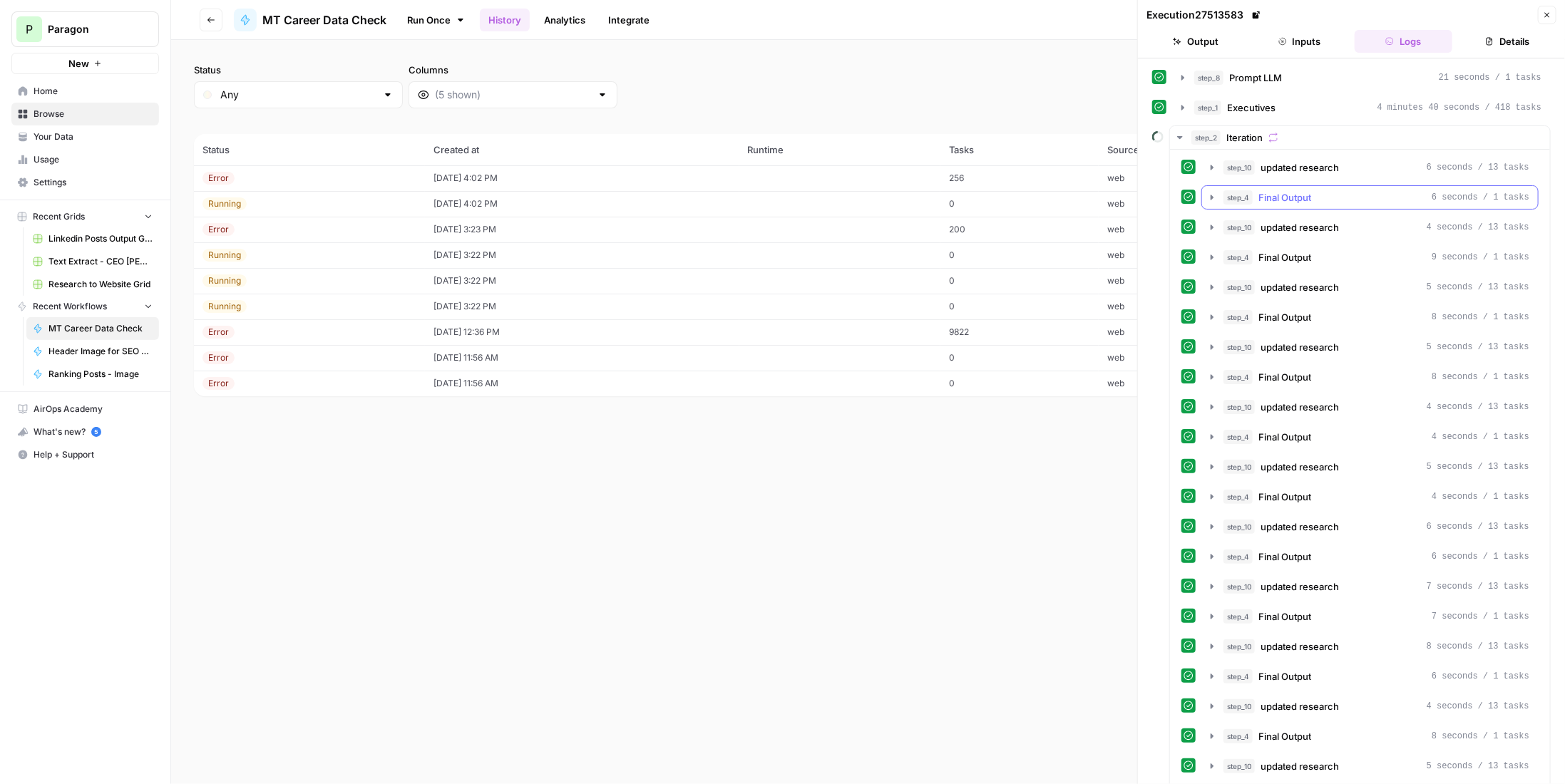
click at [1300, 198] on span "Final Output" at bounding box center [1284, 198] width 53 height 14
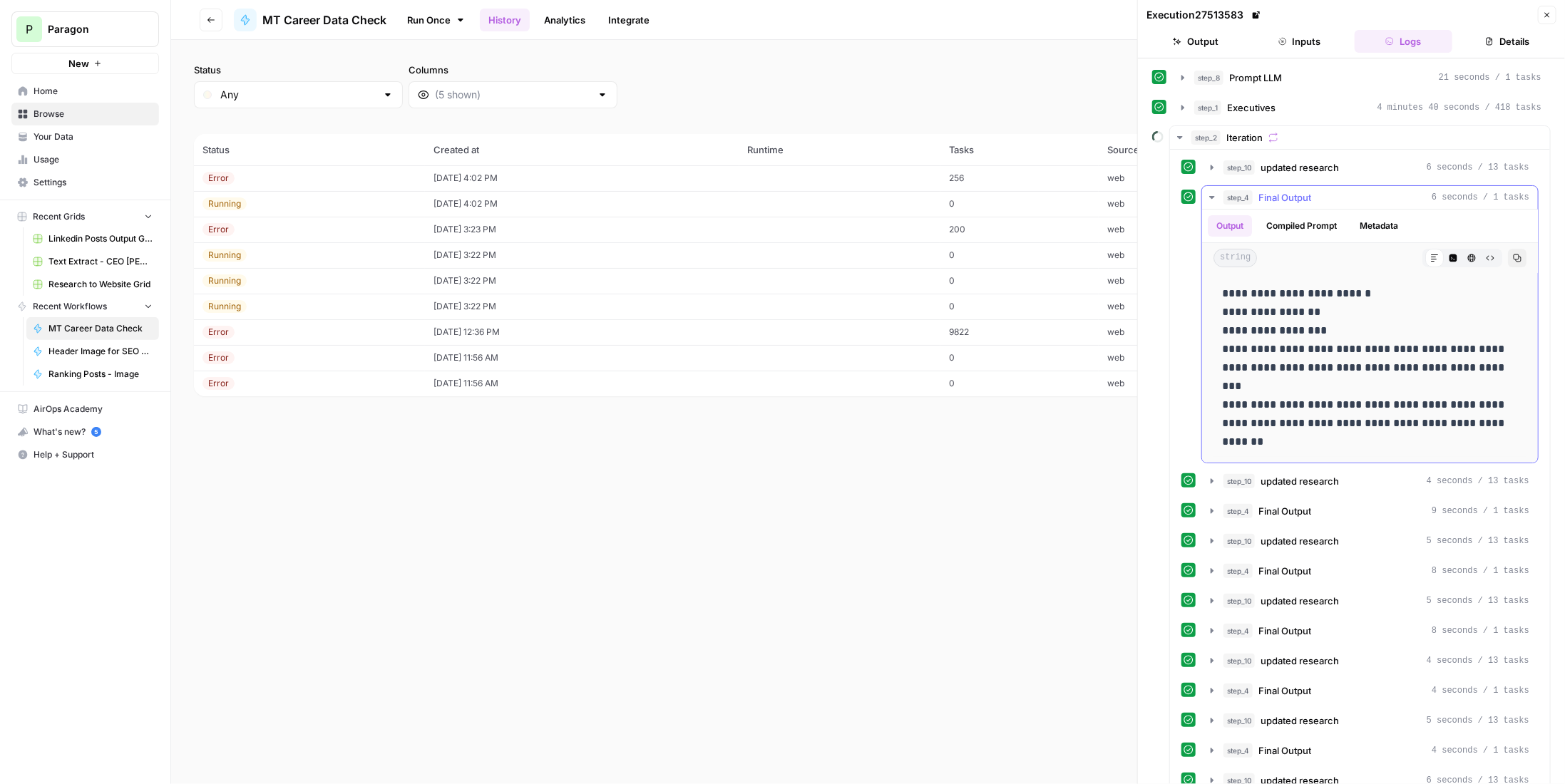
click at [1310, 193] on span "Final Output" at bounding box center [1284, 198] width 53 height 14
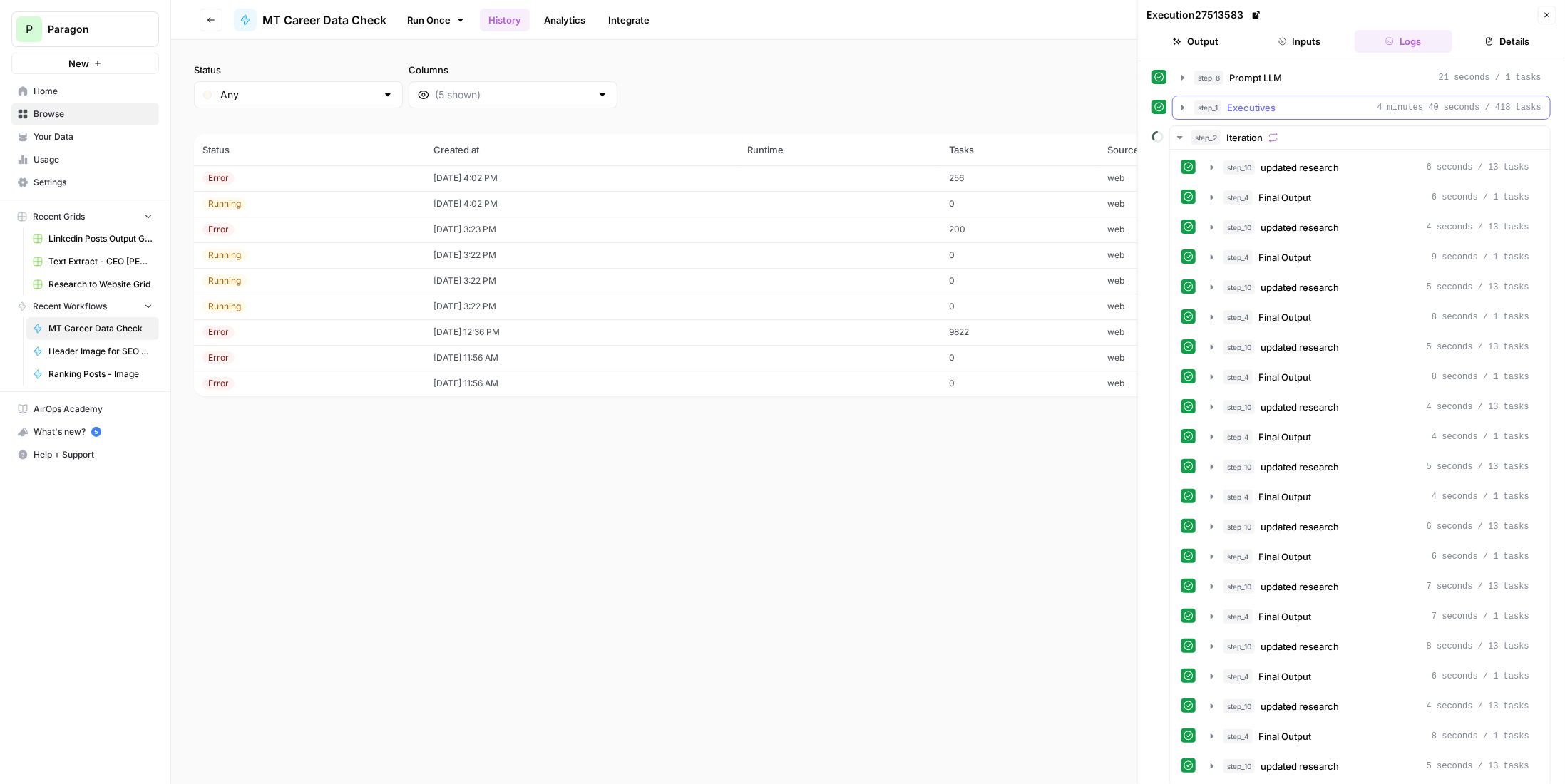
click at [1264, 96] on button "step_1 Executives 4 minutes 40 seconds / 418 tasks" at bounding box center [1362, 107] width 377 height 23
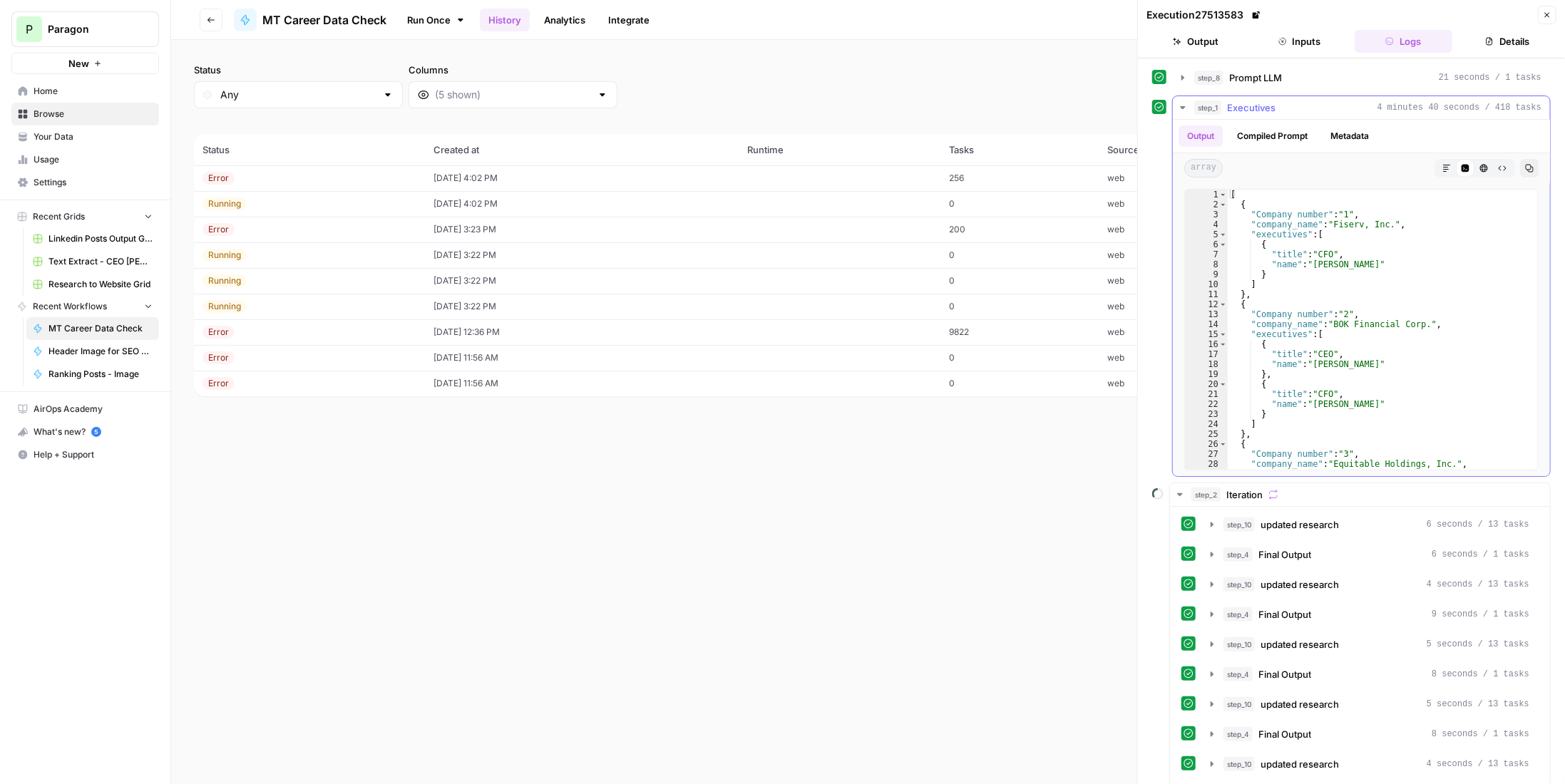
click at [1268, 102] on span "Executives" at bounding box center [1251, 107] width 48 height 14
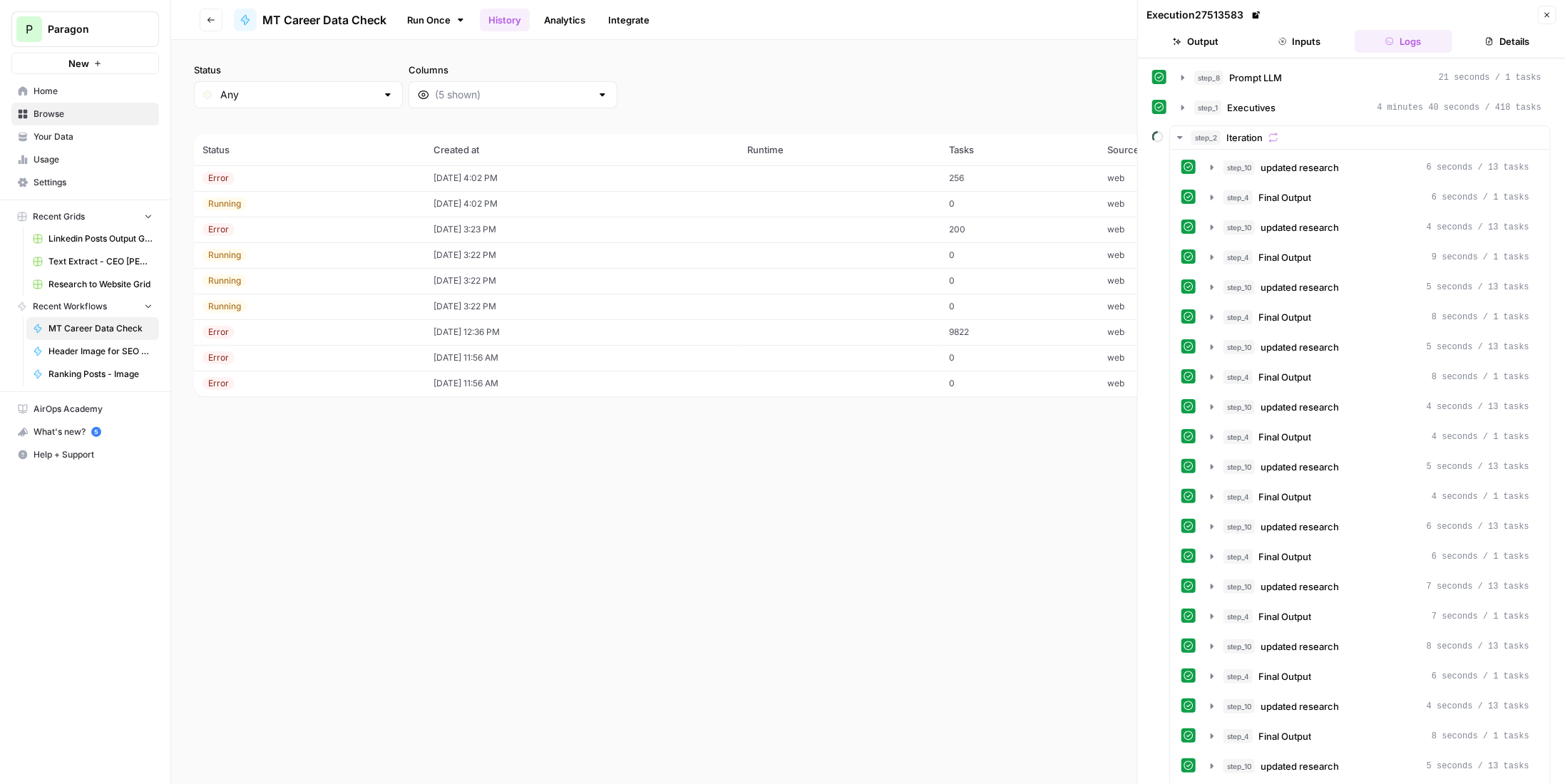
click at [1481, 43] on button "Details" at bounding box center [1507, 42] width 98 height 23
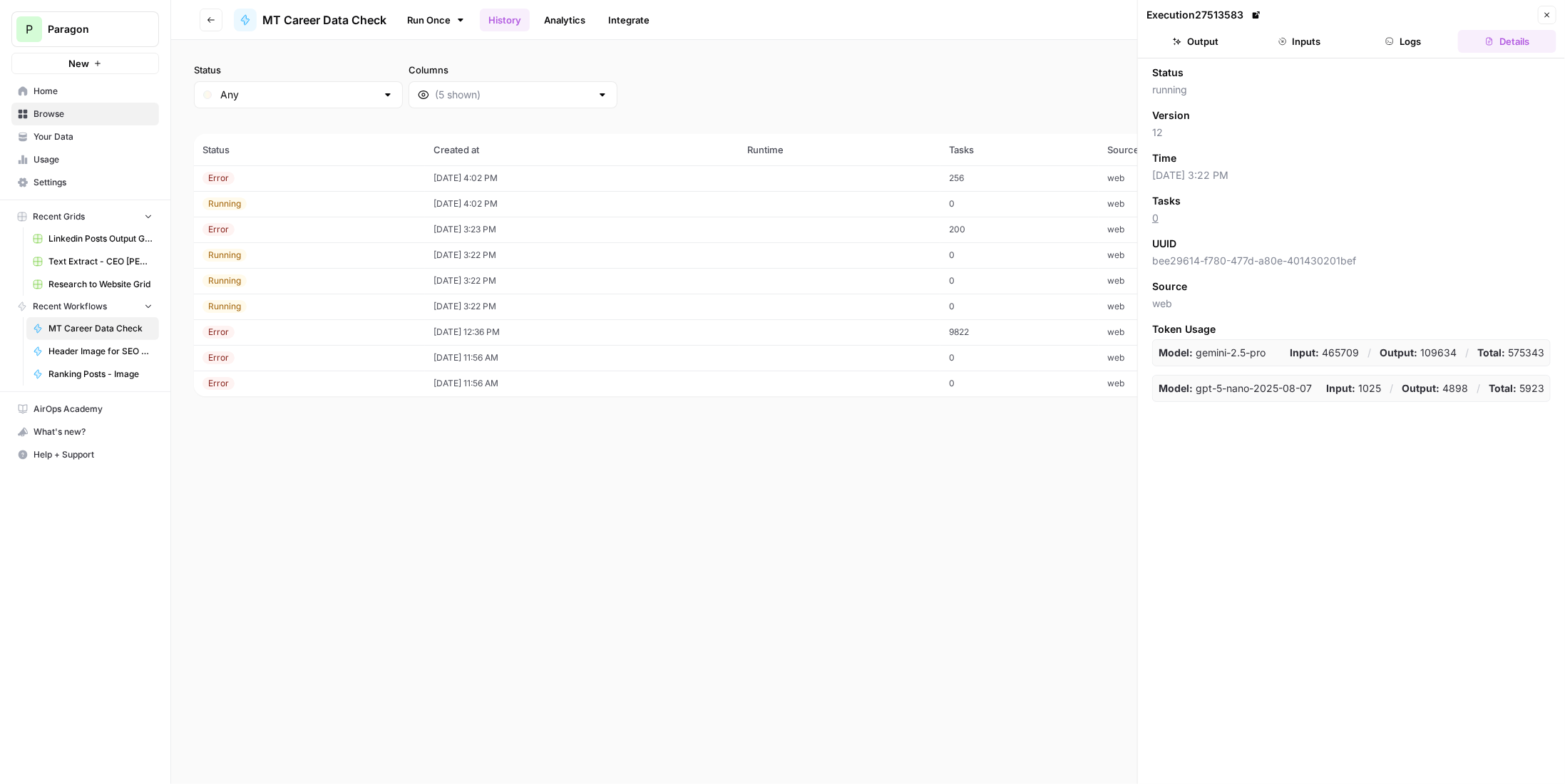
click at [323, 312] on td "Running" at bounding box center [310, 307] width 231 height 26
click at [425, 312] on td "[DATE] 3:22 PM" at bounding box center [582, 307] width 315 height 26
click at [1399, 44] on button "Logs" at bounding box center [1404, 42] width 98 height 23
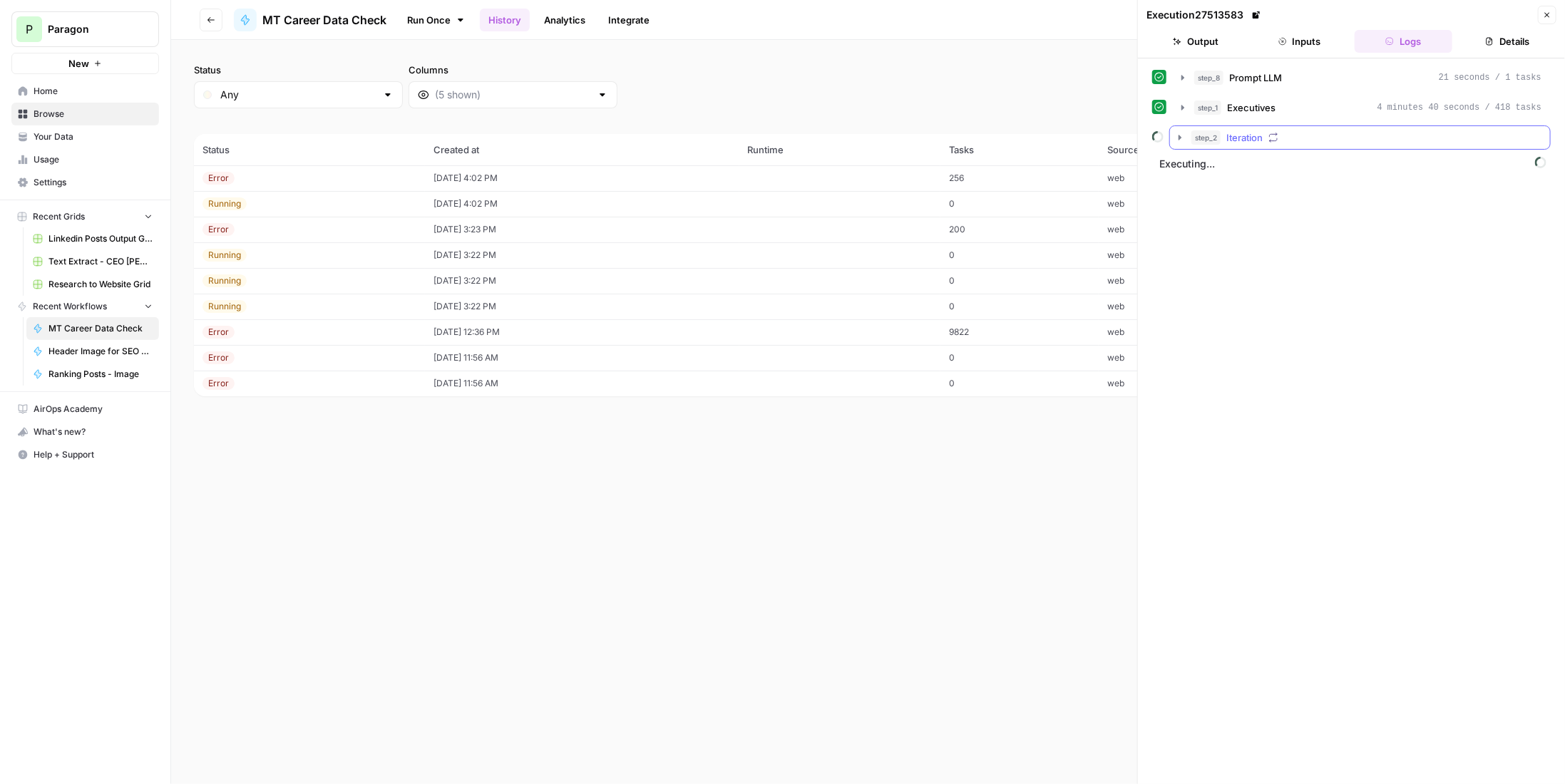
click at [1304, 127] on button "step_2 Iteration" at bounding box center [1360, 138] width 380 height 23
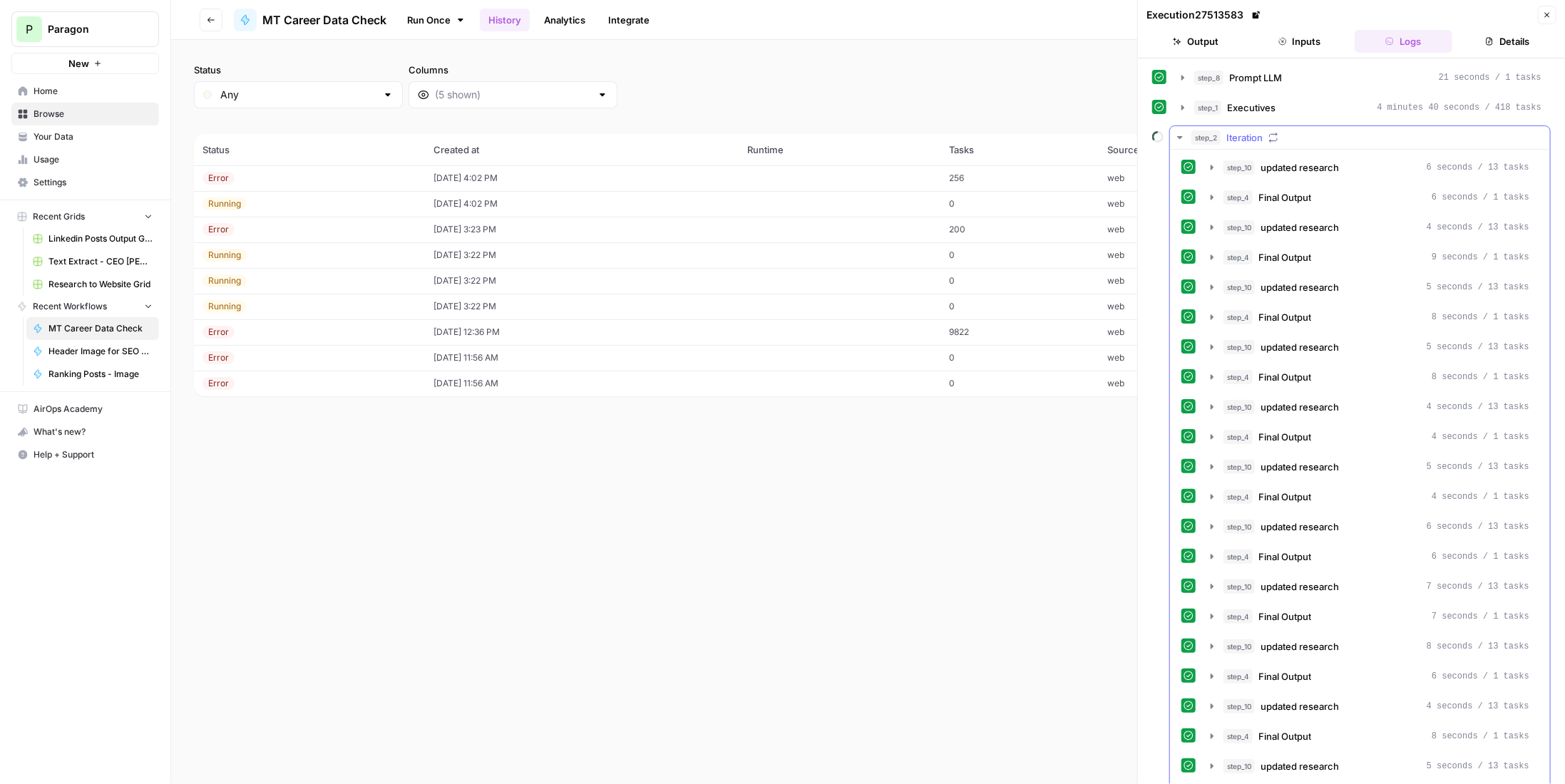
click at [1278, 138] on icon "button" at bounding box center [1274, 138] width 10 height 10
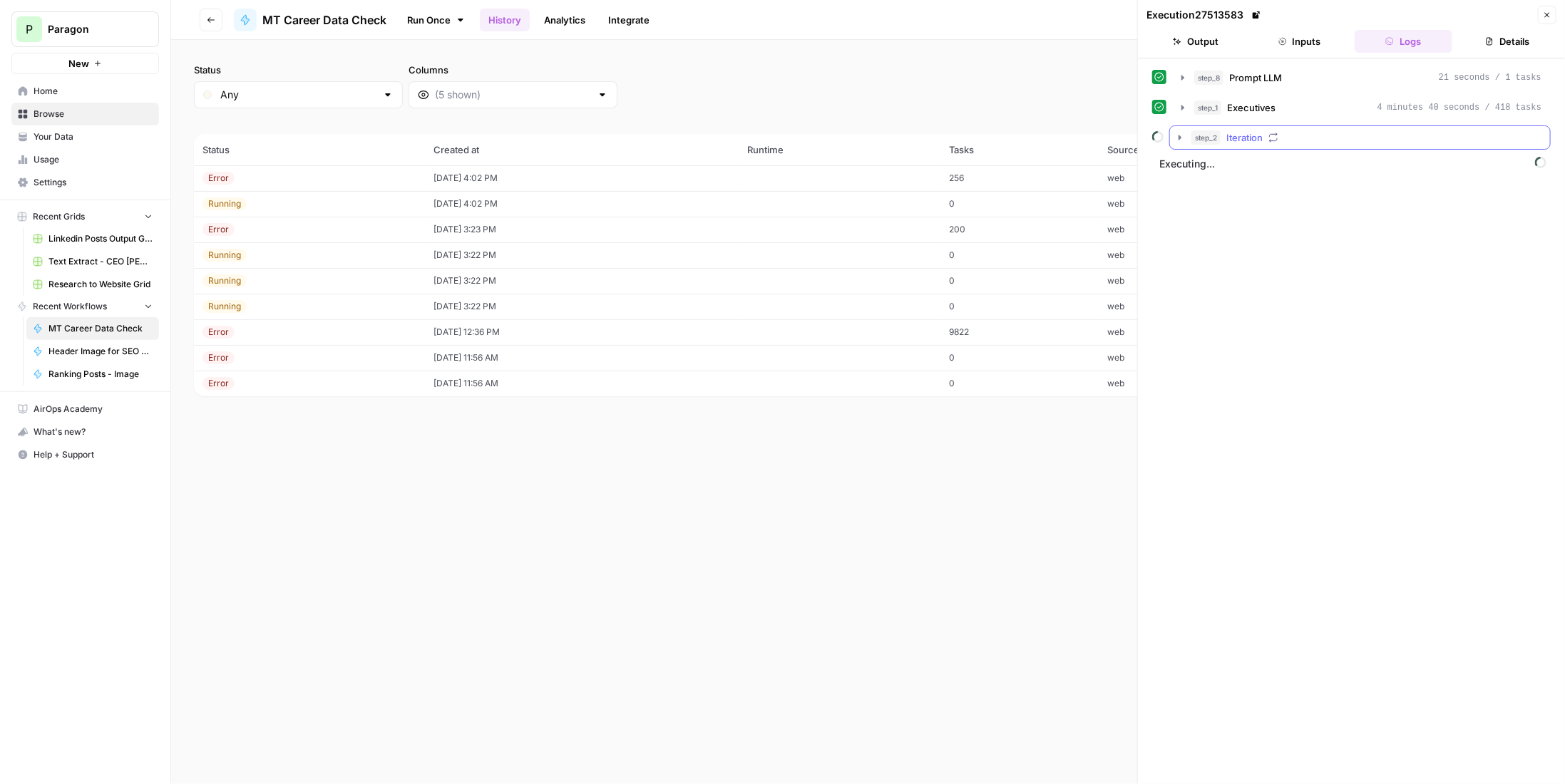
click at [1278, 138] on icon "button" at bounding box center [1274, 138] width 10 height 10
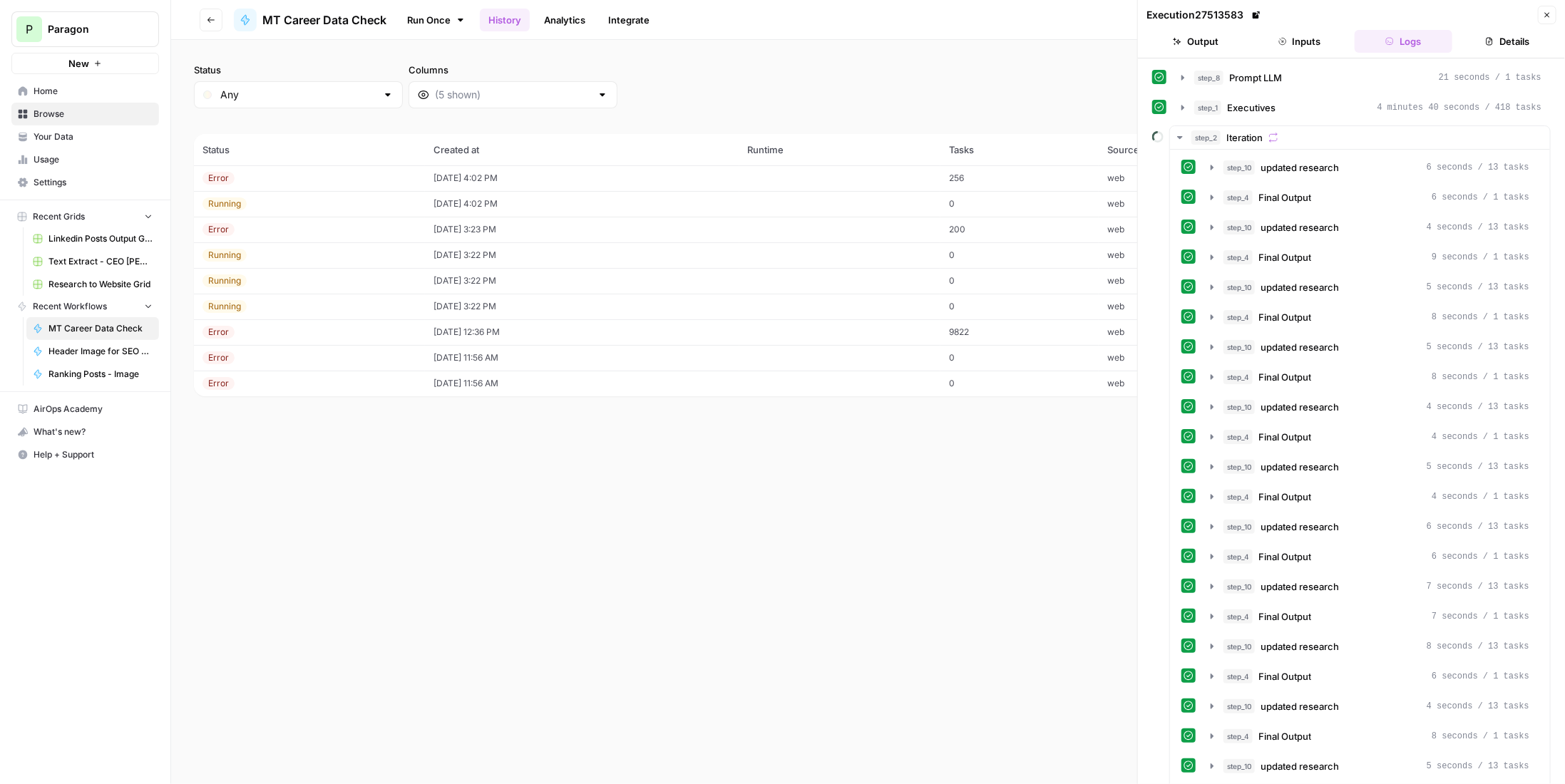
click at [532, 535] on div "Status Any Columns 2h 24h 7d 30d All Time Custom range (9 records) Status Creat…" at bounding box center [868, 412] width 1394 height 744
click at [1278, 142] on button "step_2 Iteration" at bounding box center [1360, 138] width 380 height 23
